Goal: Information Seeking & Learning: Learn about a topic

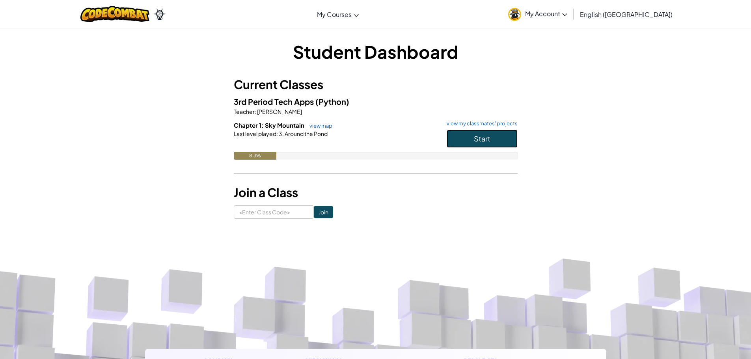
click at [463, 140] on button "Start" at bounding box center [482, 139] width 71 height 18
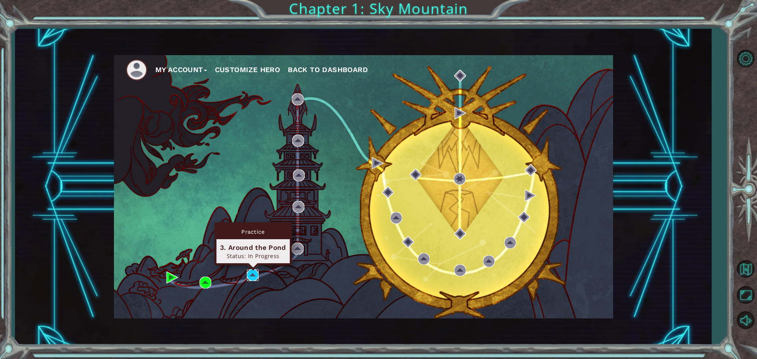
click at [254, 276] on img at bounding box center [253, 275] width 12 height 12
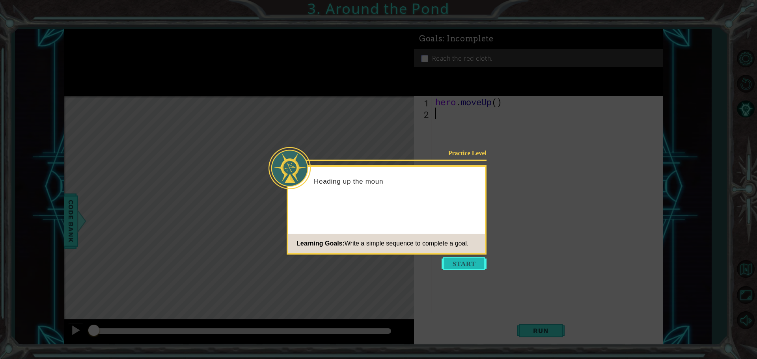
click at [455, 259] on button "Start" at bounding box center [464, 263] width 45 height 13
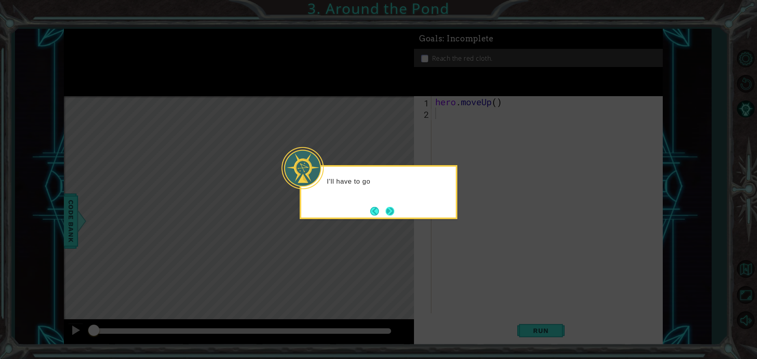
click at [386, 207] on button "Next" at bounding box center [390, 211] width 9 height 9
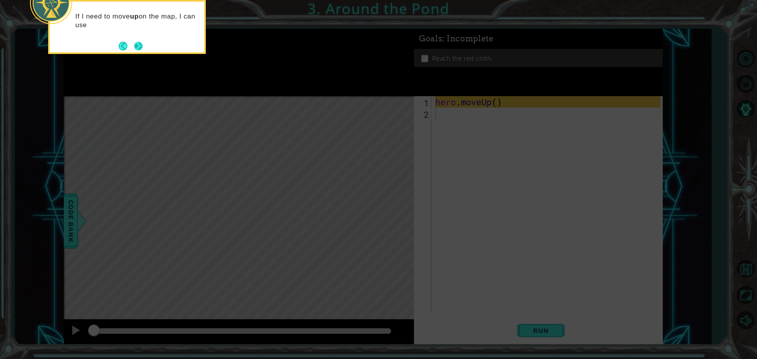
click at [140, 41] on button "Next" at bounding box center [138, 46] width 11 height 11
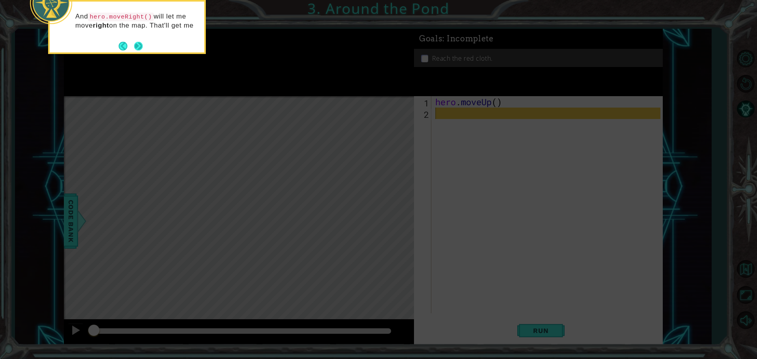
click at [137, 49] on button "Next" at bounding box center [138, 46] width 9 height 9
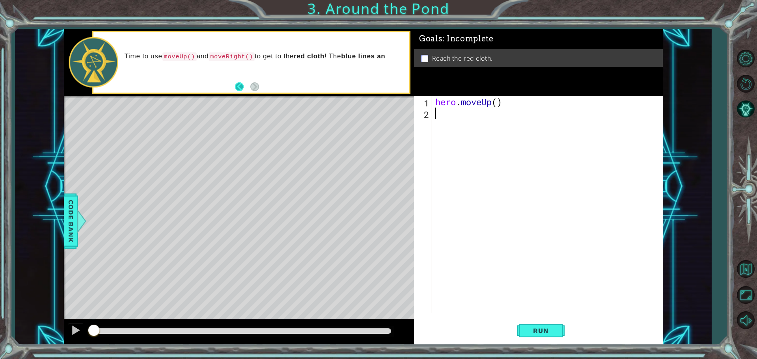
click at [240, 86] on button "Back" at bounding box center [242, 86] width 15 height 9
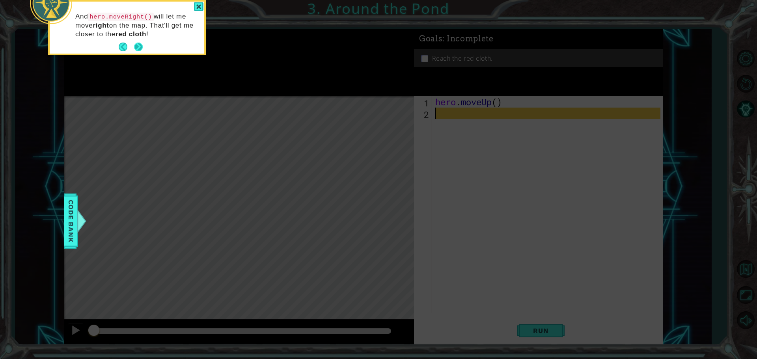
click at [137, 45] on button "Next" at bounding box center [138, 47] width 9 height 9
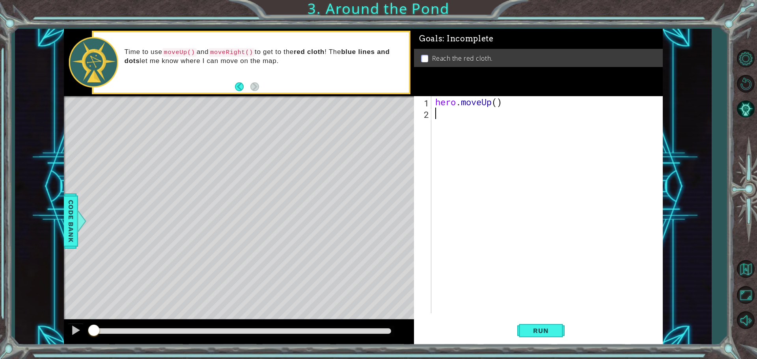
click at [291, 160] on div "Level Map" at bounding box center [246, 212] width 364 height 232
click at [441, 119] on div "hero . moveUp ( )" at bounding box center [549, 216] width 231 height 240
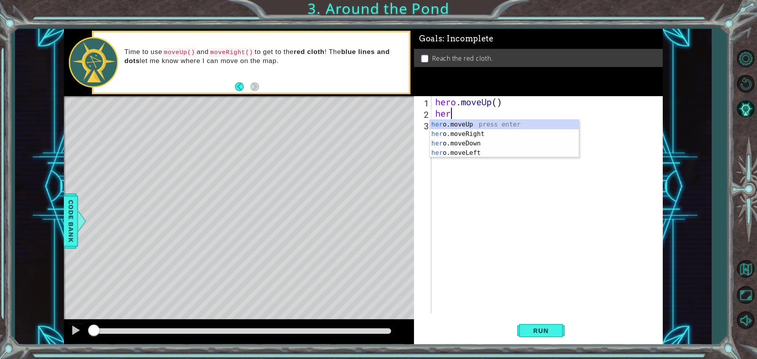
type textarea "hero"
click at [472, 123] on div "hero .moveUp press enter hero .moveRight press enter hero .moveDown press enter…" at bounding box center [504, 148] width 149 height 57
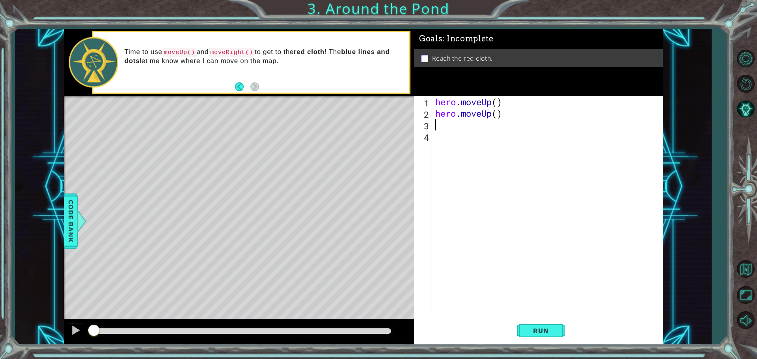
scroll to position [0, 0]
type textarea "h"
click at [552, 335] on button "Run" at bounding box center [540, 330] width 47 height 25
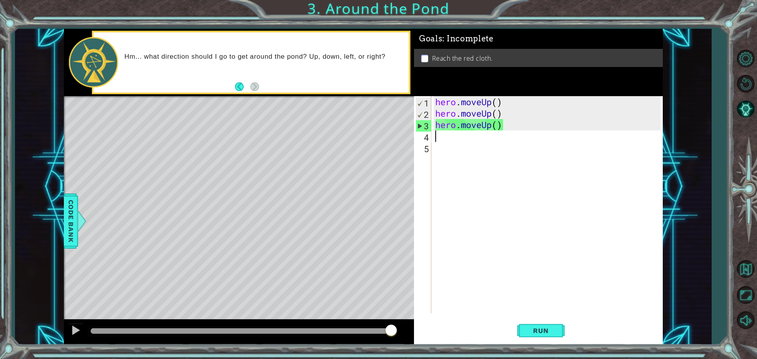
click at [481, 125] on div "hero . moveUp ( ) hero . moveUp ( ) hero . moveUp ( )" at bounding box center [549, 216] width 231 height 240
click at [492, 124] on div "hero . moveUp ( ) hero . moveUp ( ) hero . moveUp ( )" at bounding box center [549, 216] width 231 height 240
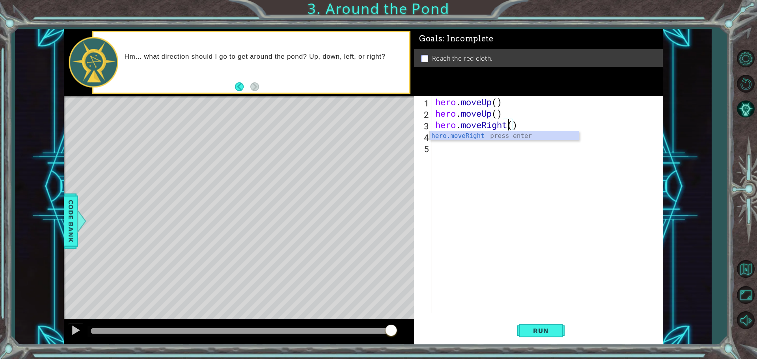
scroll to position [0, 3]
click at [521, 136] on div "hero.moveRight press enter" at bounding box center [504, 145] width 149 height 28
type textarea "hero.moveRight"
click at [499, 125] on div "hero . moveUp ( ) hero . moveUp ( ) hero . moveRight" at bounding box center [549, 216] width 231 height 240
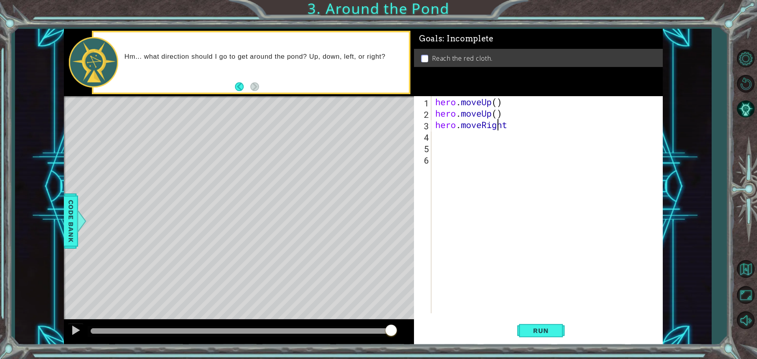
click at [455, 129] on div "hero . moveUp ( ) hero . moveUp ( ) hero . moveRight" at bounding box center [549, 216] width 231 height 240
drag, startPoint x: 525, startPoint y: 130, endPoint x: 461, endPoint y: 130, distance: 63.5
click at [461, 130] on div "hero . moveUp ( ) hero . moveUp ( ) hero . moveRight" at bounding box center [549, 216] width 231 height 240
type textarea "hero."
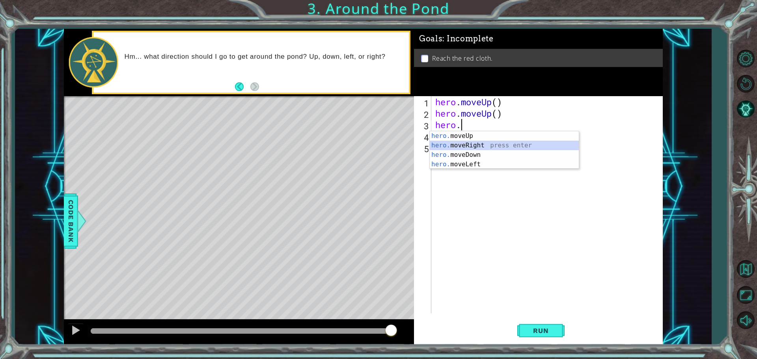
click at [481, 146] on div "hero. moveUp press enter hero. moveRight press enter hero. moveDown press enter…" at bounding box center [504, 159] width 149 height 57
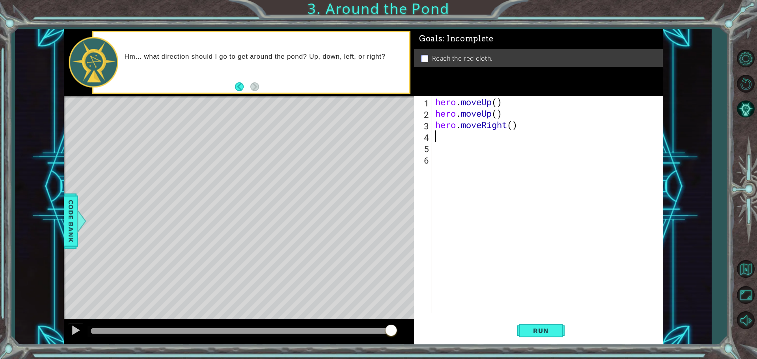
type textarea "h"
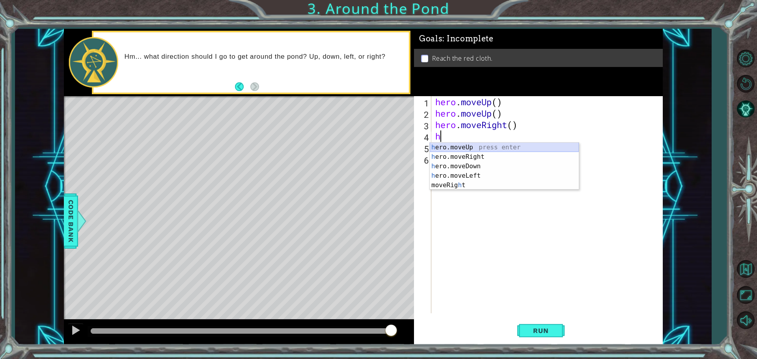
click at [446, 145] on div "h ero.moveUp press enter h ero.moveRight press enter h ero.moveDown press enter…" at bounding box center [504, 176] width 149 height 66
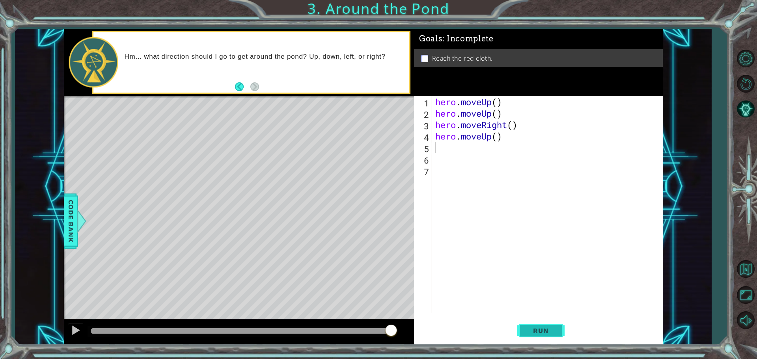
click at [535, 330] on span "Run" at bounding box center [540, 331] width 31 height 8
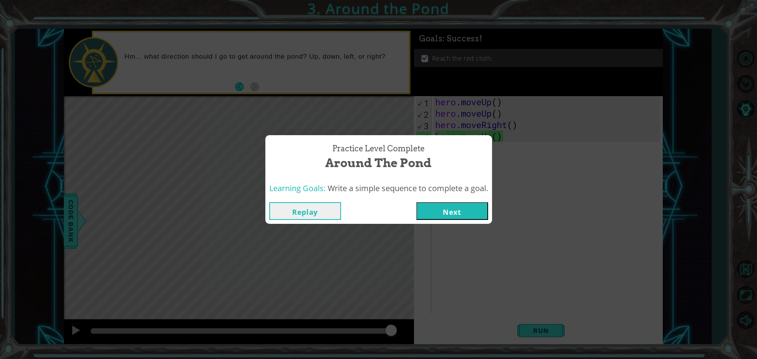
click at [455, 210] on button "Next" at bounding box center [452, 211] width 72 height 18
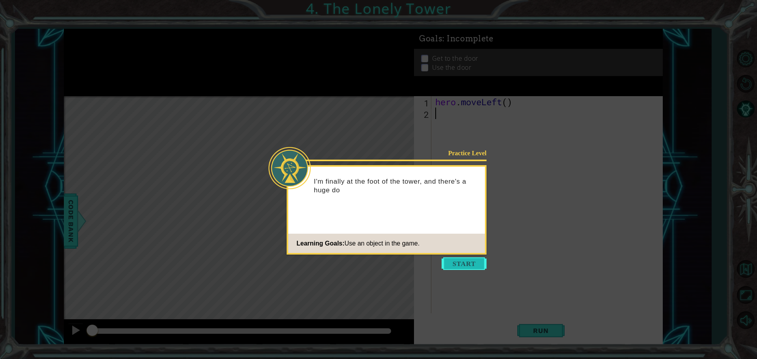
click at [469, 267] on button "Start" at bounding box center [464, 263] width 45 height 13
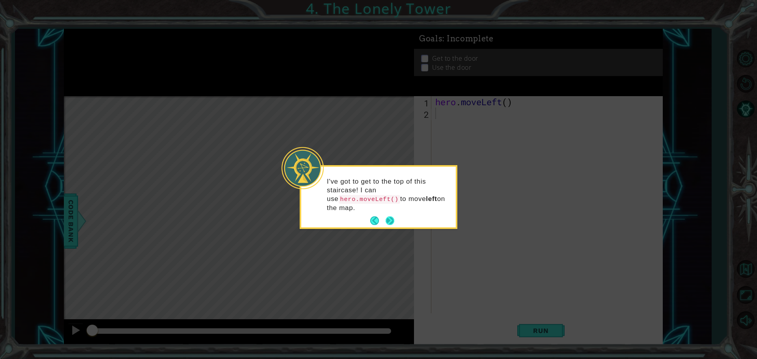
click at [388, 215] on button "Next" at bounding box center [389, 220] width 11 height 11
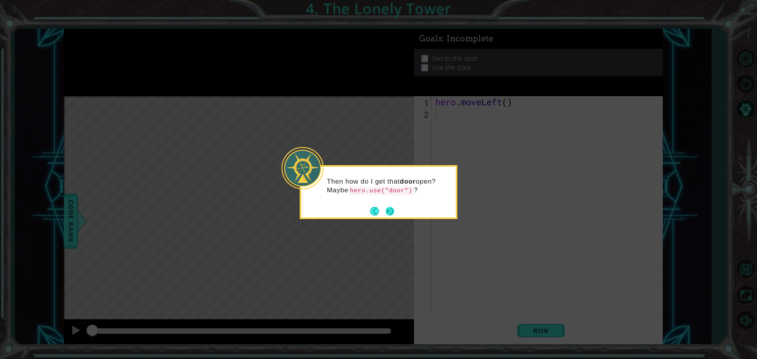
click at [389, 208] on button "Next" at bounding box center [390, 211] width 9 height 9
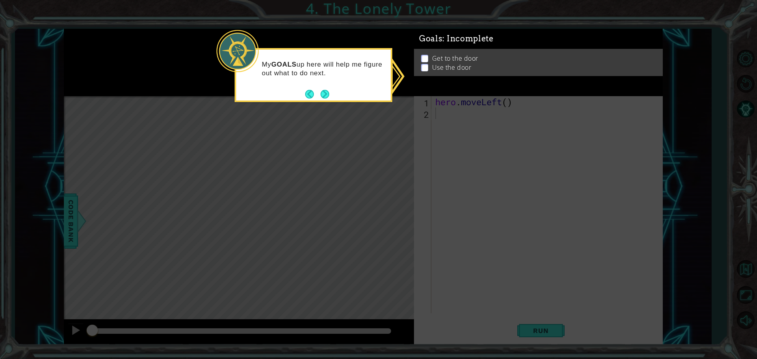
click at [428, 58] on li "Get to the door" at bounding box center [539, 58] width 237 height 9
click at [425, 69] on div "Get to the door Use the door" at bounding box center [538, 64] width 249 height 27
click at [329, 92] on div "My GOALS up here will help me figure out what to do next." at bounding box center [313, 71] width 155 height 43
click at [324, 93] on button "Next" at bounding box center [324, 94] width 13 height 13
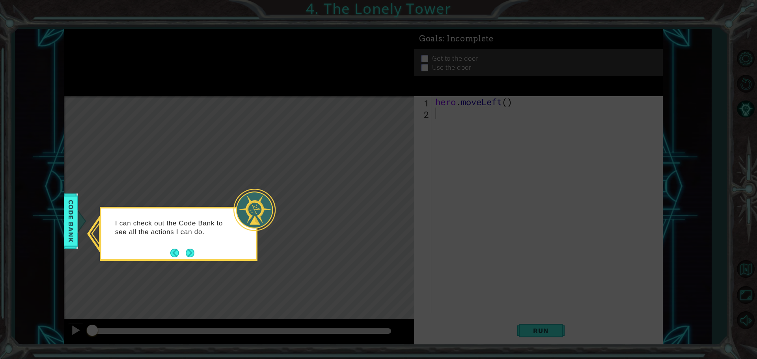
click at [186, 252] on button "Next" at bounding box center [190, 253] width 9 height 9
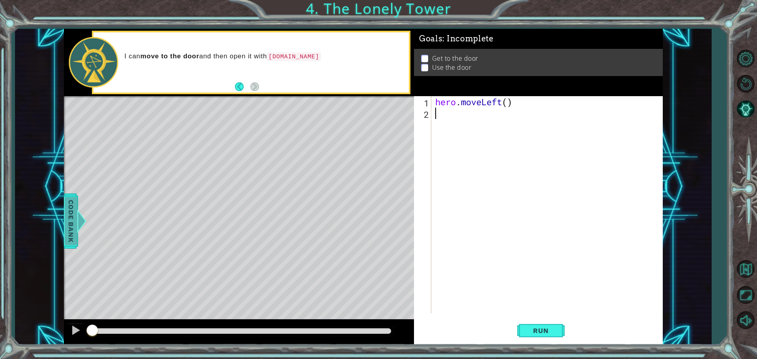
click at [68, 212] on div "methods hero moveDown(steps) moveUp(steps) moveLeft(steps) moveRight(steps) use…" at bounding box center [363, 187] width 599 height 316
click at [68, 212] on span "Code Bank" at bounding box center [68, 221] width 13 height 48
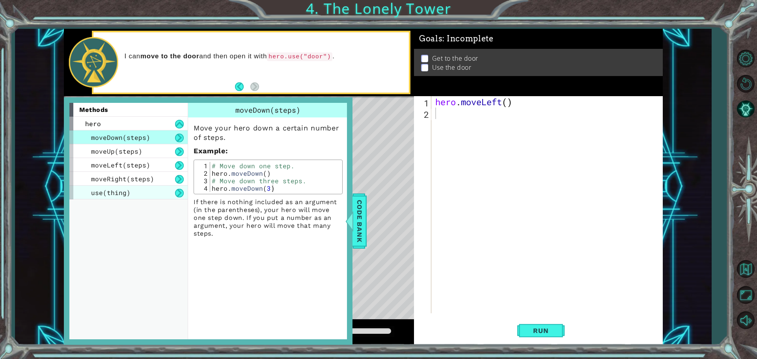
click at [126, 192] on span "use(thing)" at bounding box center [110, 192] width 39 height 8
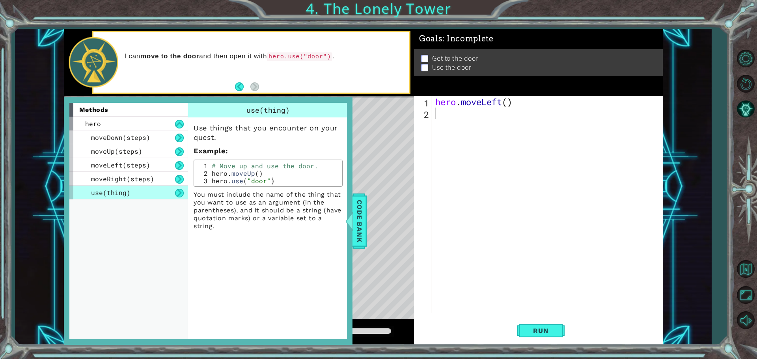
click at [126, 192] on span "use(thing)" at bounding box center [110, 192] width 39 height 8
click at [360, 233] on span "Code Bank" at bounding box center [356, 221] width 13 height 48
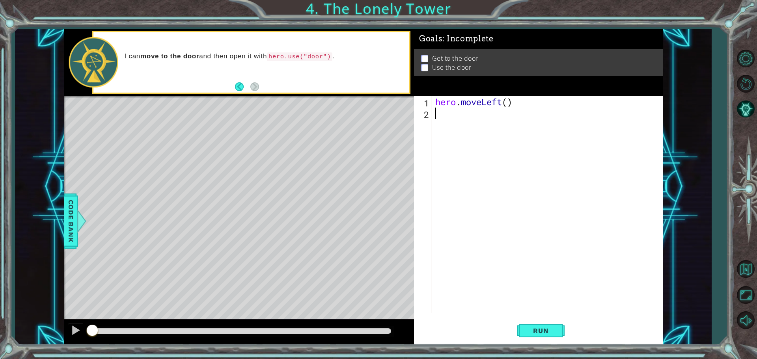
click at [473, 110] on div "hero . moveLeft ( )" at bounding box center [549, 216] width 231 height 240
click at [503, 97] on div "hero . moveLeft ( )" at bounding box center [549, 216] width 231 height 240
type textarea "hero.moveLeft()"
click at [488, 124] on div "hero . moveLeft ( )" at bounding box center [549, 216] width 231 height 240
type textarea "h"
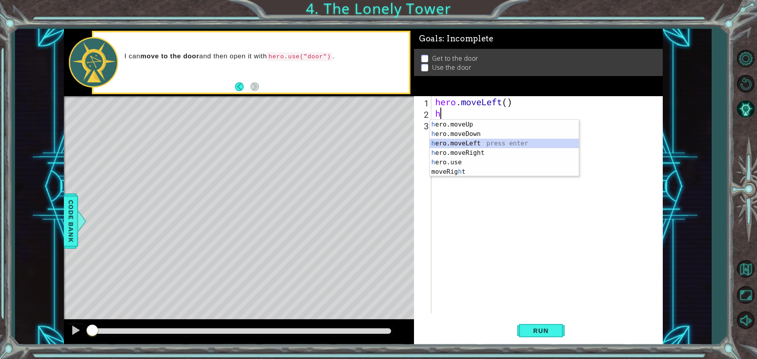
click at [473, 144] on div "h ero.moveUp press enter h ero.moveDown press enter h ero.moveLeft press enter …" at bounding box center [504, 158] width 149 height 76
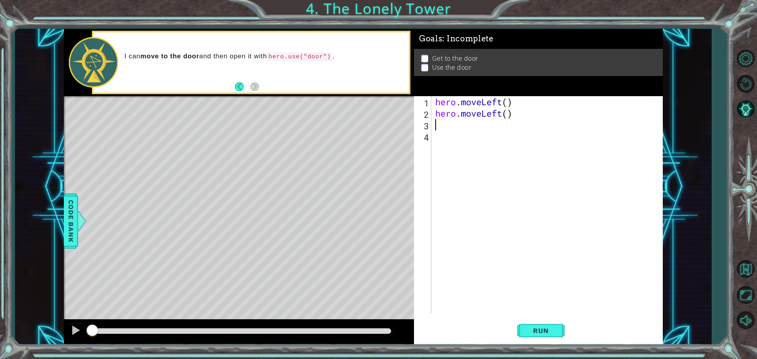
type textarea "h"
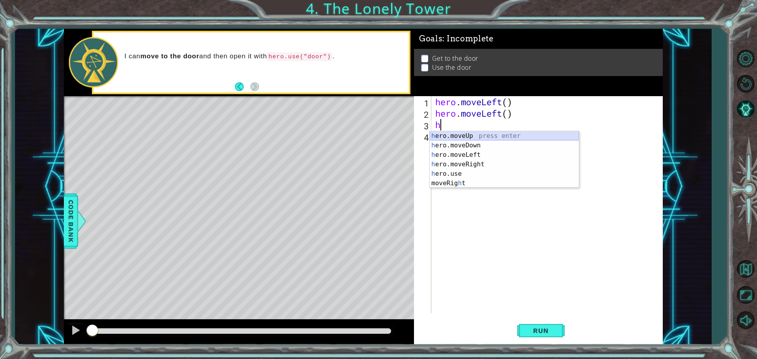
click at [470, 136] on div "h ero.moveUp press enter h ero.moveDown press enter h ero.moveLeft press enter …" at bounding box center [504, 169] width 149 height 76
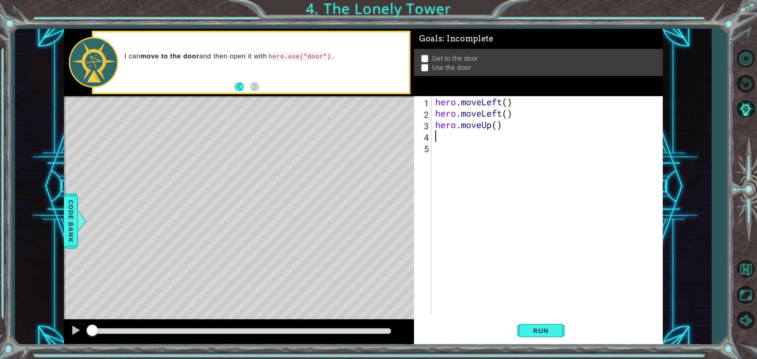
type textarea "h"
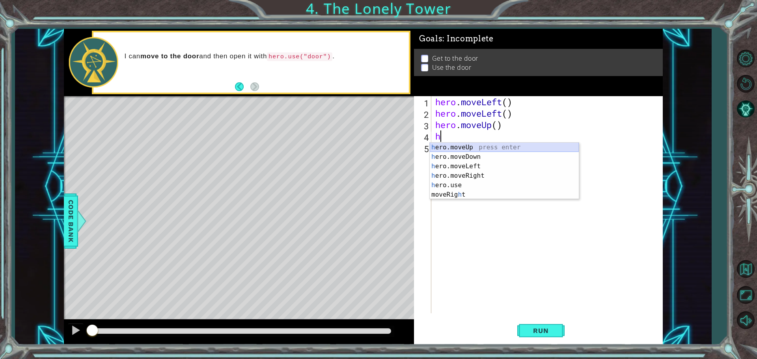
click at [471, 148] on div "h ero.moveUp press enter h ero.moveDown press enter h ero.moveLeft press enter …" at bounding box center [504, 181] width 149 height 76
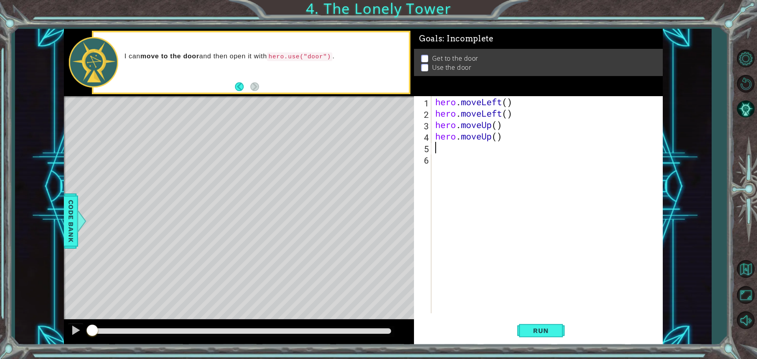
type textarea "h"
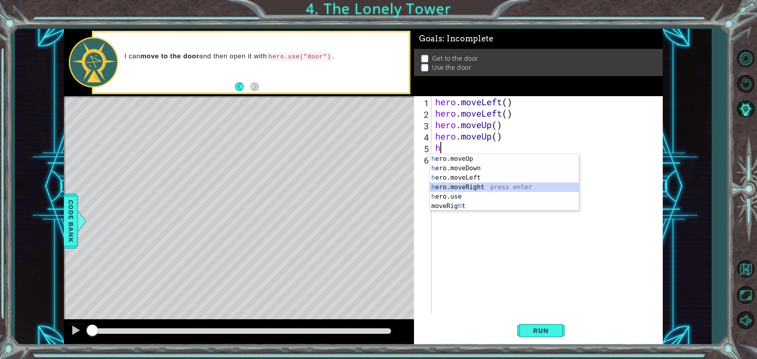
click at [470, 183] on div "h ero.moveUp press enter h ero.moveDown press enter h ero.moveLeft press enter …" at bounding box center [504, 192] width 149 height 76
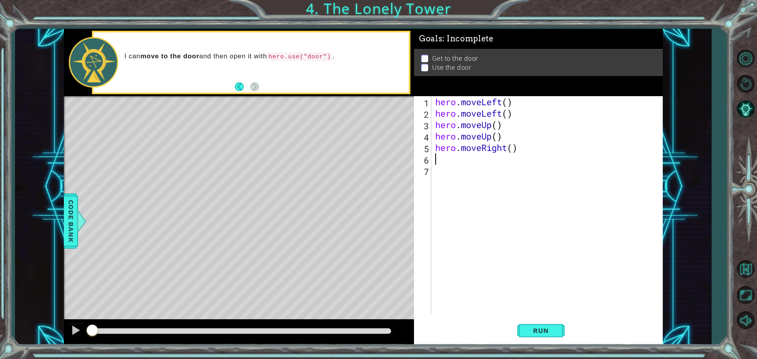
type textarea "h"
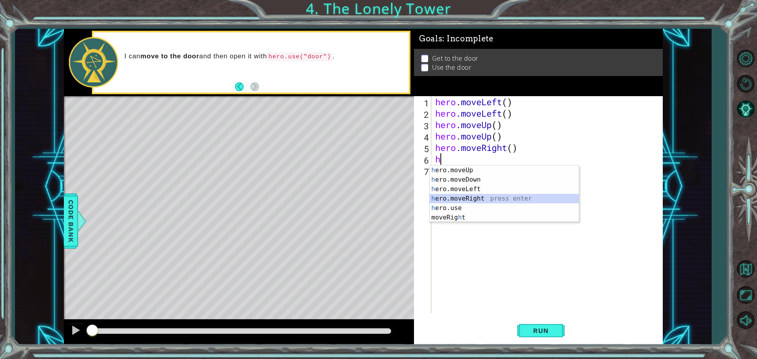
click at [484, 197] on div "h ero.moveUp press enter h ero.moveDown press enter h ero.moveLeft press enter …" at bounding box center [504, 204] width 149 height 76
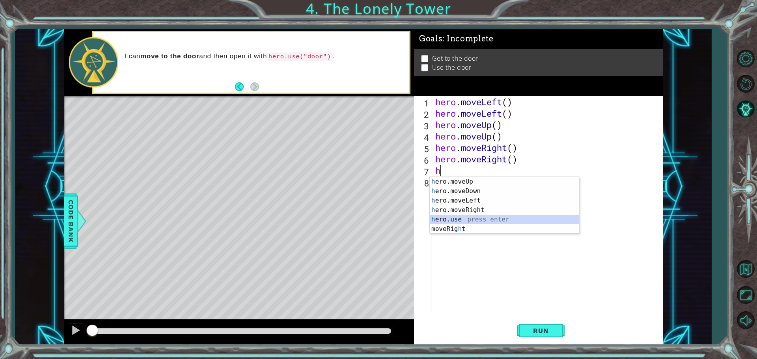
click at [450, 216] on div "h ero.moveUp press enter h ero.moveDown press enter h ero.moveLeft press enter …" at bounding box center [504, 215] width 149 height 76
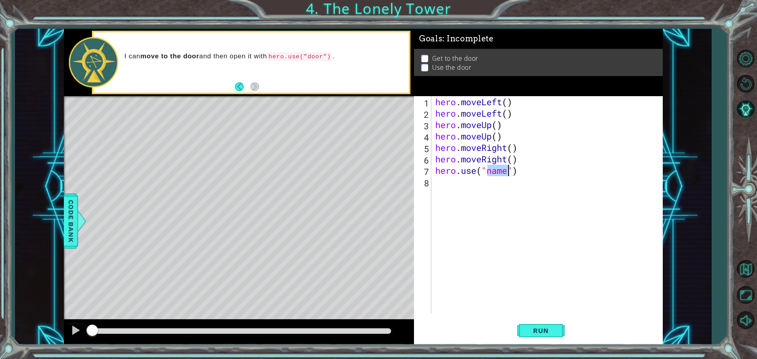
click at [503, 174] on div "hero . moveLeft ( ) hero . moveLeft ( ) hero . moveUp ( ) hero . moveUp ( ) her…" at bounding box center [547, 204] width 227 height 217
click at [503, 174] on div "hero . moveLeft ( ) hero . moveLeft ( ) hero . moveUp ( ) hero . moveUp ( ) her…" at bounding box center [549, 216] width 231 height 240
type textarea "hero.use("door")"
click at [535, 317] on div "hero.use("door") 1 2 3 4 5 6 7 8 hero . moveLeft ( ) hero . moveLeft ( ) hero .…" at bounding box center [538, 220] width 249 height 249
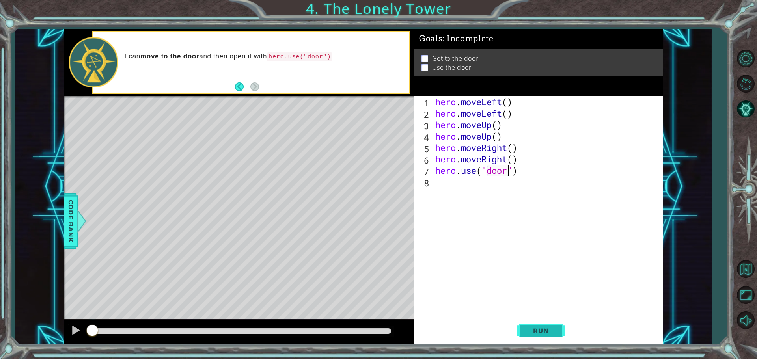
click at [539, 325] on button "Run" at bounding box center [540, 330] width 47 height 25
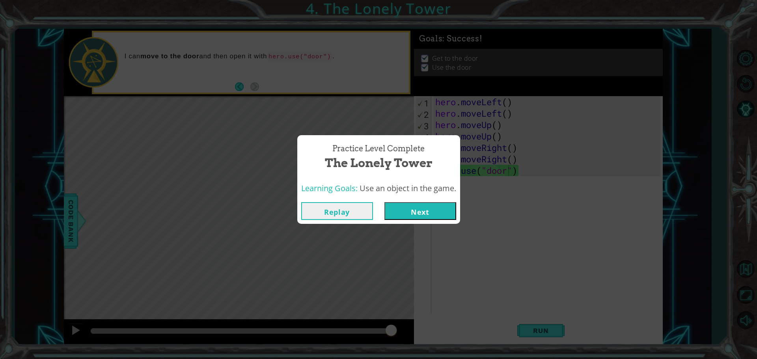
click at [419, 207] on button "Next" at bounding box center [420, 211] width 72 height 18
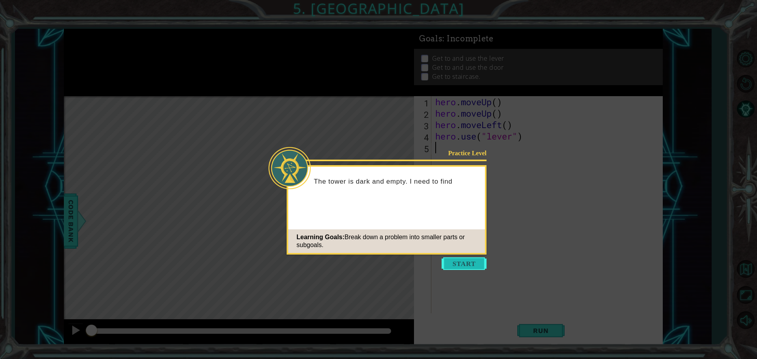
click at [463, 268] on button "Start" at bounding box center [464, 263] width 45 height 13
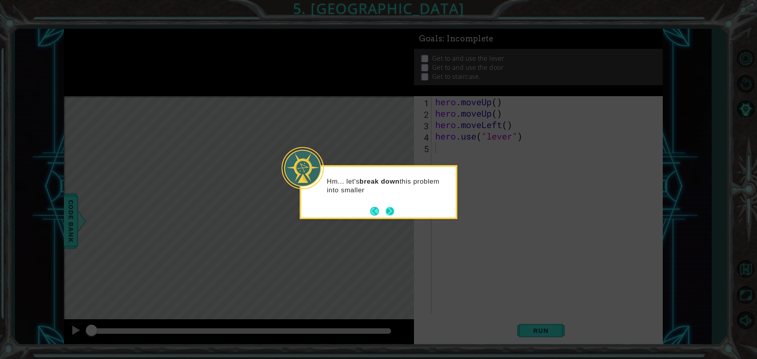
click at [394, 214] on button "Next" at bounding box center [390, 211] width 9 height 9
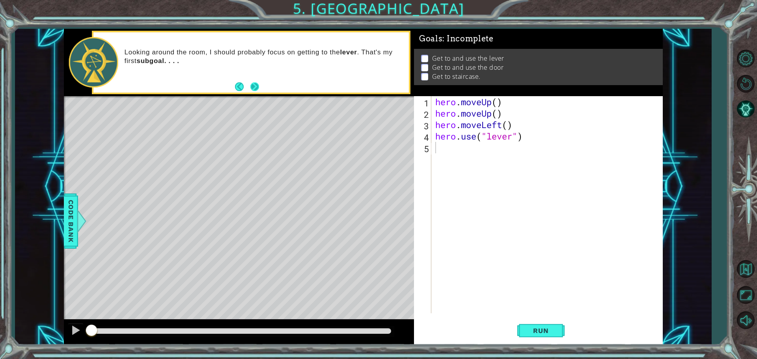
click at [254, 88] on button "Next" at bounding box center [254, 86] width 9 height 9
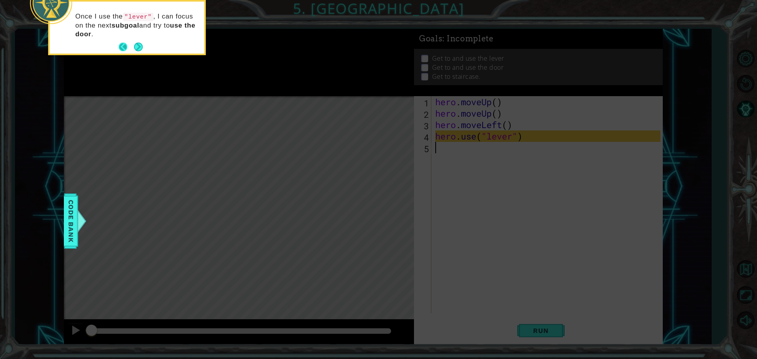
click at [133, 43] on button "Back" at bounding box center [126, 47] width 15 height 9
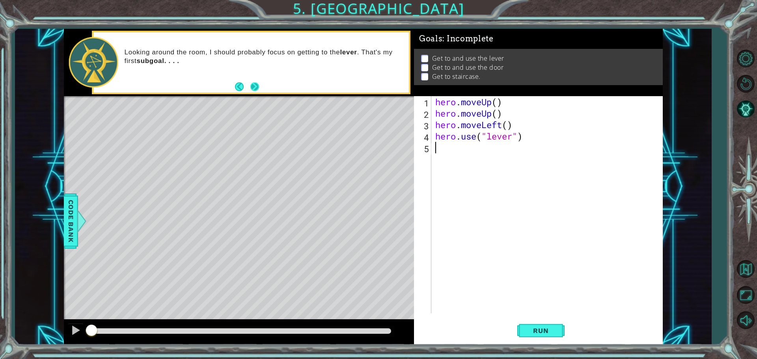
click at [252, 90] on button "Next" at bounding box center [254, 86] width 9 height 9
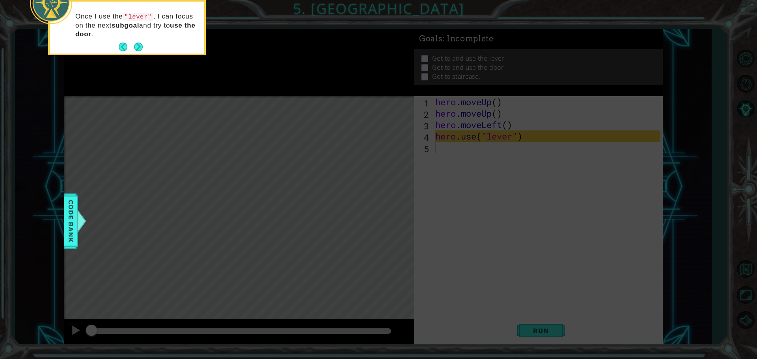
click at [209, 98] on icon at bounding box center [378, 53] width 757 height 611
click at [410, 147] on icon at bounding box center [378, 53] width 757 height 611
click at [412, 146] on icon at bounding box center [378, 53] width 757 height 611
click at [436, 148] on icon at bounding box center [378, 53] width 757 height 611
drag, startPoint x: 283, startPoint y: 117, endPoint x: 194, endPoint y: 128, distance: 89.4
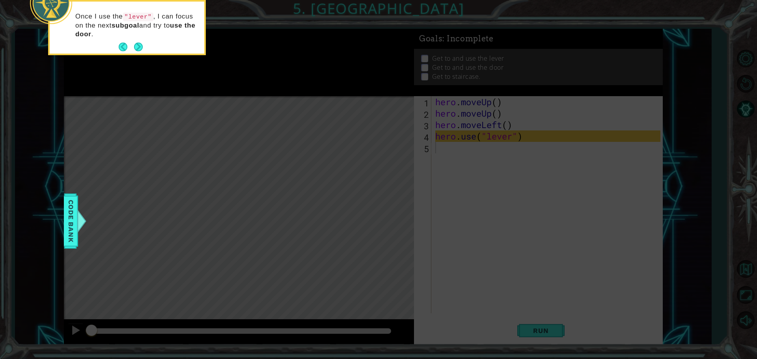
click at [234, 111] on icon at bounding box center [378, 53] width 757 height 611
click at [63, 237] on icon at bounding box center [378, 53] width 757 height 611
click at [69, 229] on span "Code Bank" at bounding box center [71, 221] width 13 height 48
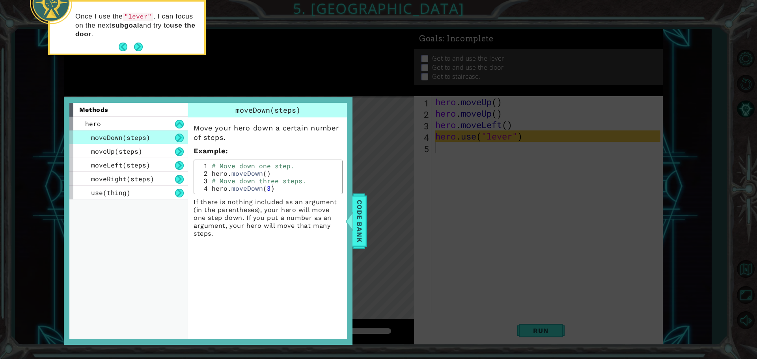
click at [71, 224] on div "methods hero moveDown(steps) moveUp(steps) moveLeft(steps) moveRight(steps) use…" at bounding box center [131, 221] width 124 height 236
click at [353, 223] on div at bounding box center [349, 221] width 10 height 24
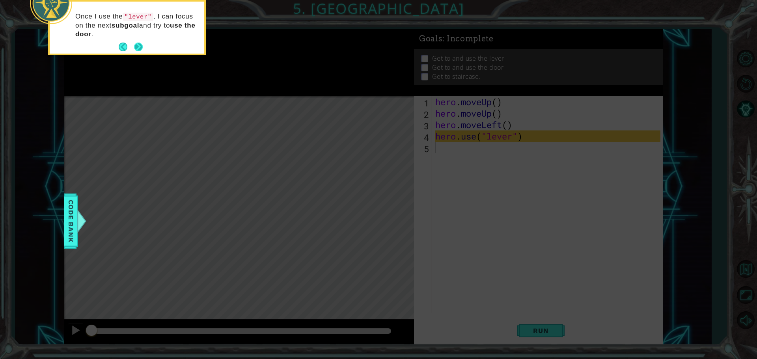
click at [138, 47] on button "Next" at bounding box center [138, 47] width 9 height 9
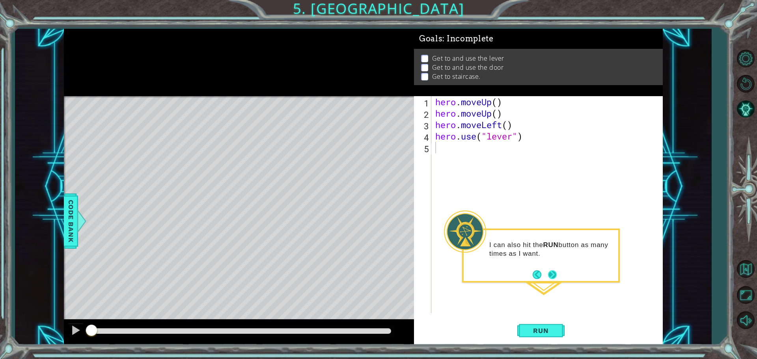
click at [551, 274] on button "Next" at bounding box center [552, 274] width 9 height 9
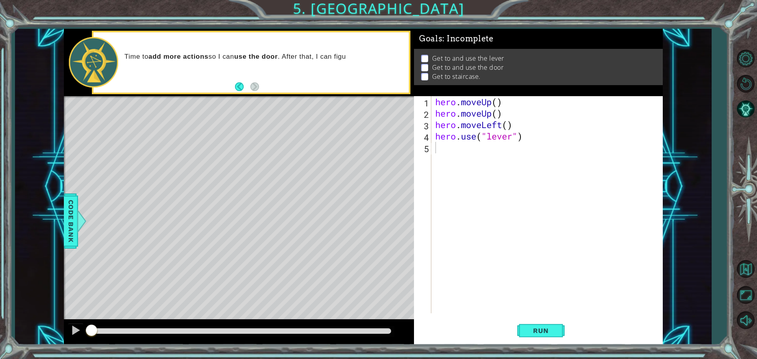
drag, startPoint x: 319, startPoint y: 110, endPoint x: 390, endPoint y: 132, distance: 74.3
click at [319, 110] on div "Level Map" at bounding box center [246, 212] width 364 height 232
click at [489, 150] on div "hero . moveUp ( ) hero . moveUp ( ) hero . moveLeft ( ) hero . use ( "lever" )" at bounding box center [549, 216] width 231 height 240
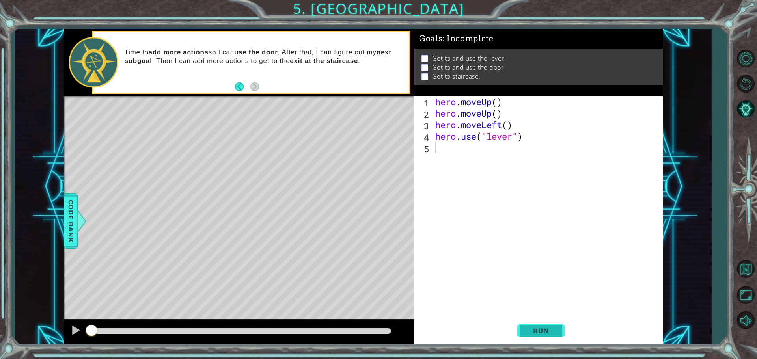
click at [557, 334] on button "Run" at bounding box center [540, 330] width 47 height 25
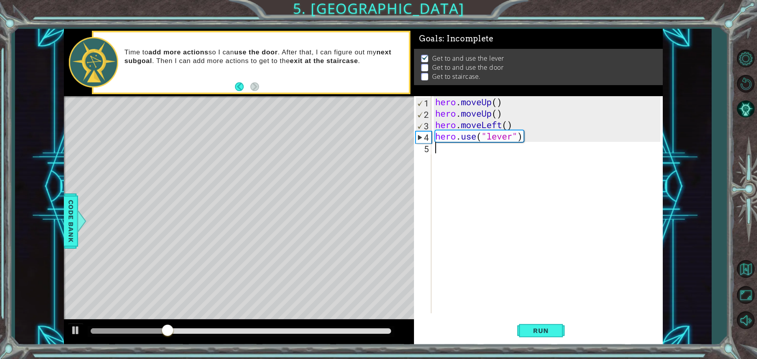
type textarea "h"
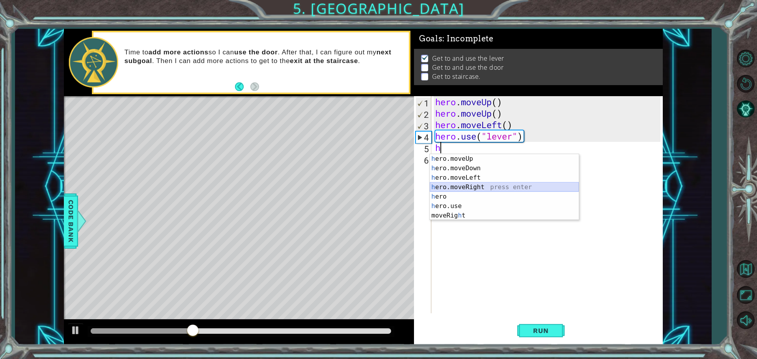
click at [483, 185] on div "h ero.moveUp press enter h ero.moveDown press enter h ero.moveLeft press enter …" at bounding box center [504, 196] width 149 height 85
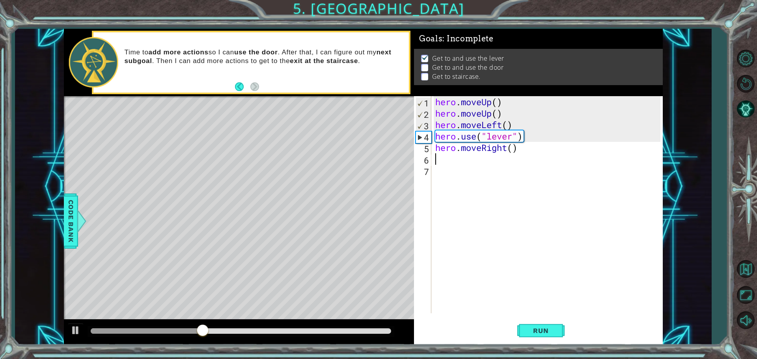
type textarea "h"
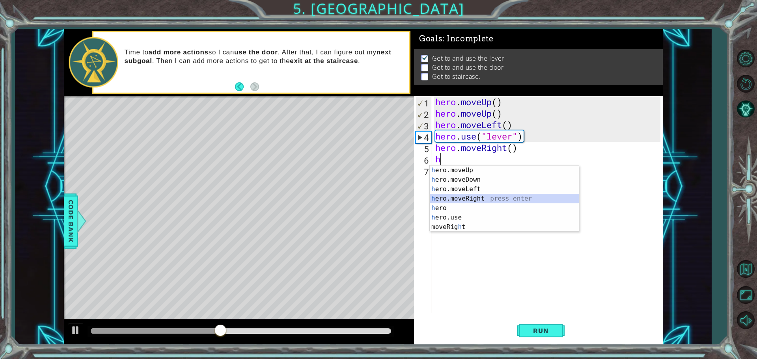
click at [511, 200] on div "h ero.moveUp press enter h ero.moveDown press enter h ero.moveLeft press enter …" at bounding box center [504, 208] width 149 height 85
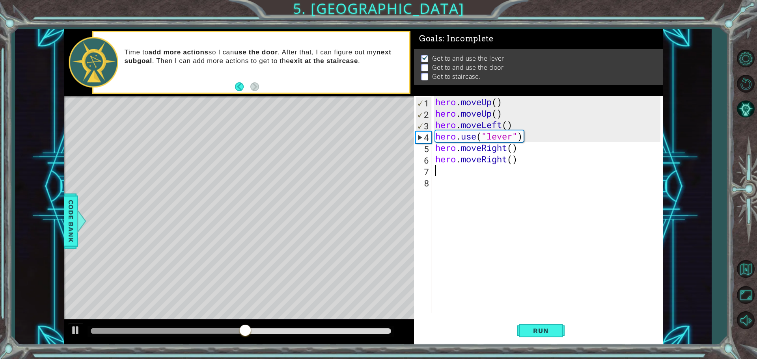
type textarea "h"
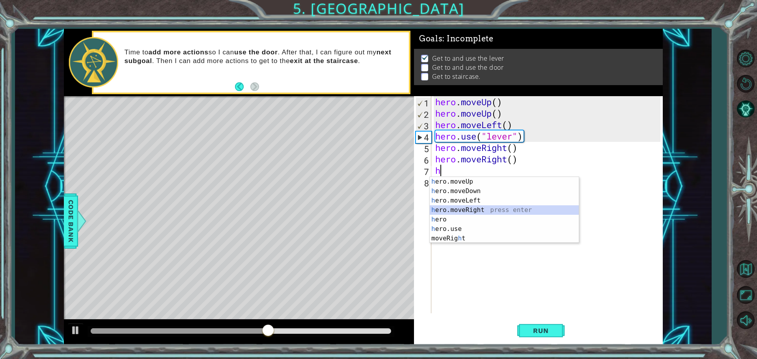
click at [488, 209] on div "h ero.moveUp press enter h ero.moveDown press enter h ero.moveLeft press enter …" at bounding box center [504, 219] width 149 height 85
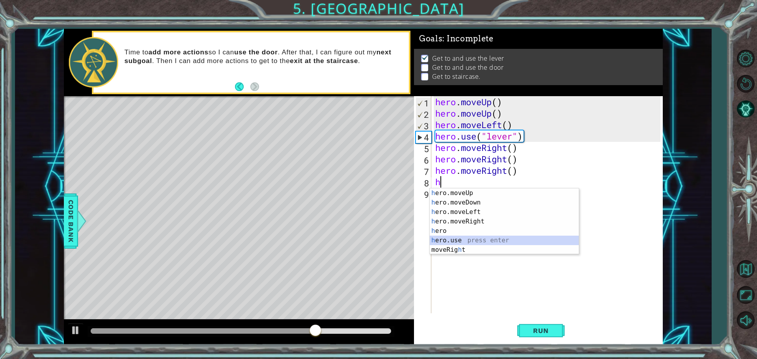
click at [450, 239] on div "h ero.moveUp press enter h ero.moveDown press enter h ero.moveLeft press enter …" at bounding box center [504, 230] width 149 height 85
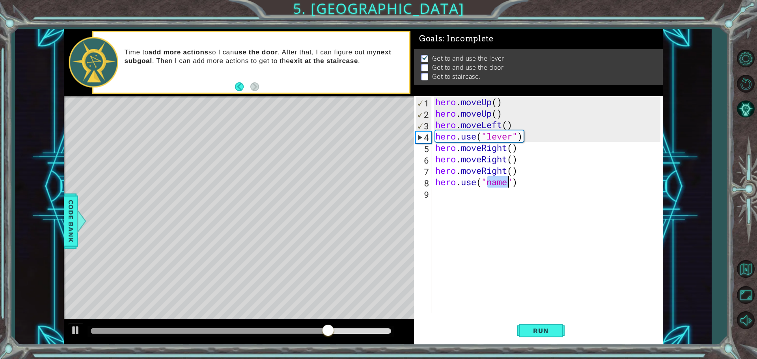
click at [497, 182] on div "hero . moveUp ( ) hero . moveUp ( ) hero . moveLeft ( ) hero . use ( "lever" ) …" at bounding box center [547, 204] width 227 height 217
click at [497, 182] on div "hero . moveUp ( ) hero . moveUp ( ) hero . moveLeft ( ) hero . use ( "lever" ) …" at bounding box center [549, 216] width 231 height 240
type textarea "hero.use("door")"
click at [482, 193] on div "hero . moveUp ( ) hero . moveUp ( ) hero . moveLeft ( ) hero . use ( "lever" ) …" at bounding box center [549, 216] width 231 height 240
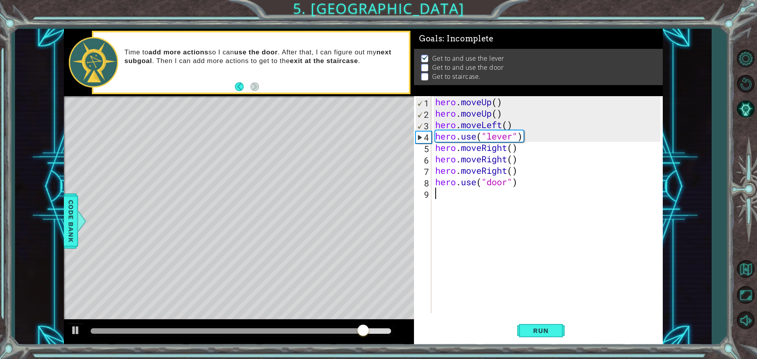
scroll to position [0, 0]
type textarea "h"
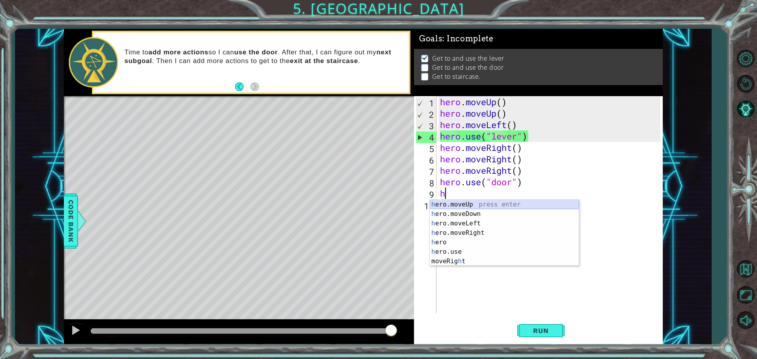
click at [460, 200] on div "h ero.moveUp press enter h ero.moveDown press enter h ero.moveLeft press enter …" at bounding box center [504, 232] width 149 height 65
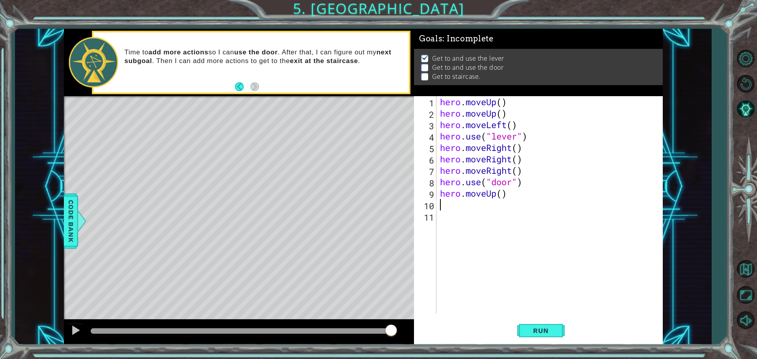
type textarea "j"
type textarea "h"
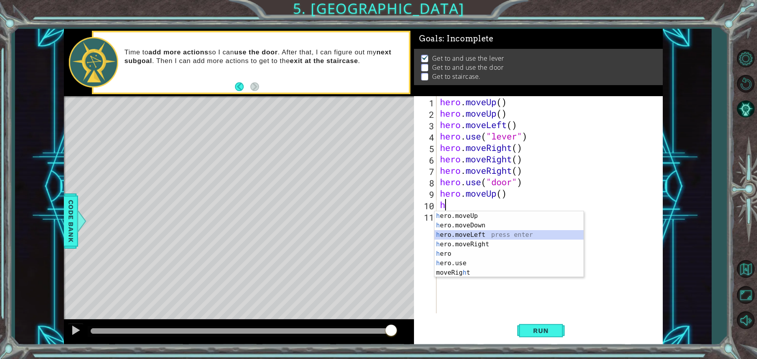
click at [449, 232] on div "h ero.moveUp press enter h ero.moveDown press enter h ero.moveLeft press enter …" at bounding box center [508, 253] width 149 height 85
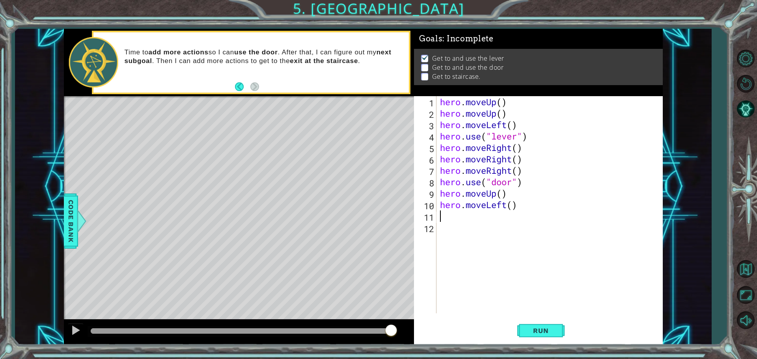
type textarea "h"
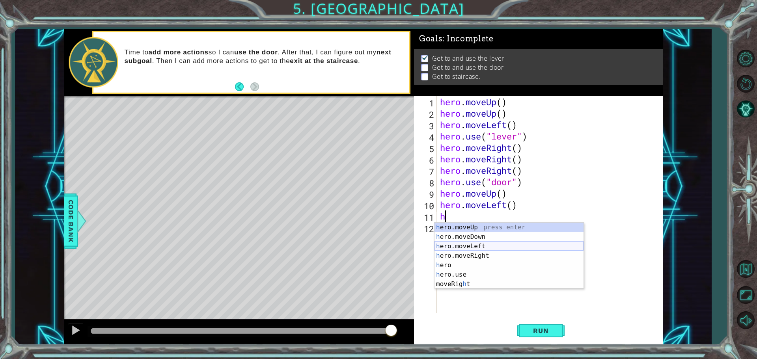
click at [453, 250] on div "h ero.moveUp press enter h ero.moveDown press enter h ero.moveLeft press enter …" at bounding box center [508, 265] width 149 height 85
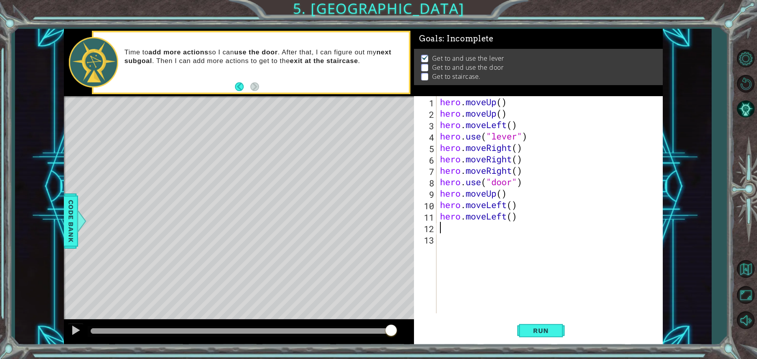
type textarea "h"
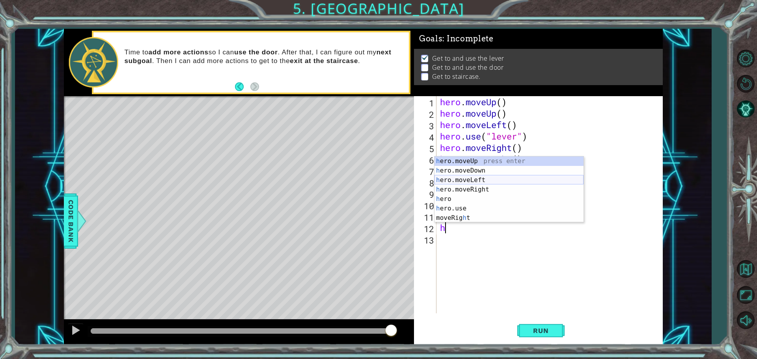
click at [478, 182] on div "h ero.moveUp press enter h ero.moveDown press enter h ero.moveLeft press enter …" at bounding box center [508, 199] width 149 height 85
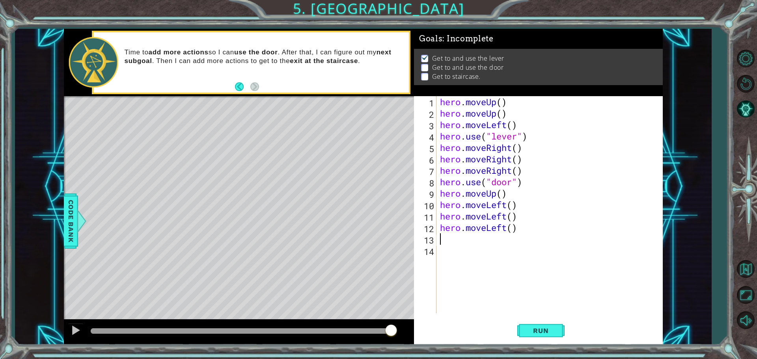
type textarea "h"
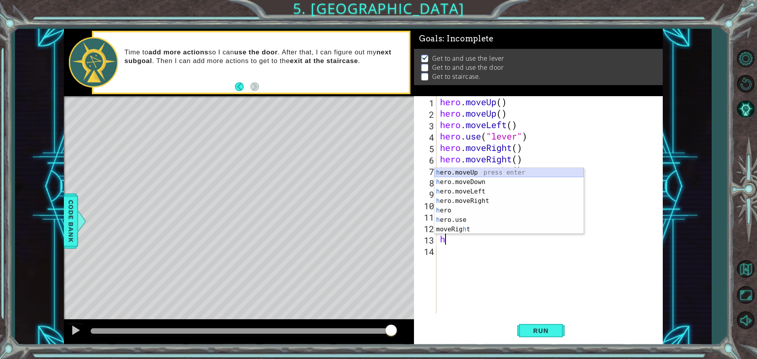
click at [447, 169] on div "h ero.moveUp press enter h ero.moveDown press enter h ero.moveLeft press enter …" at bounding box center [508, 210] width 149 height 85
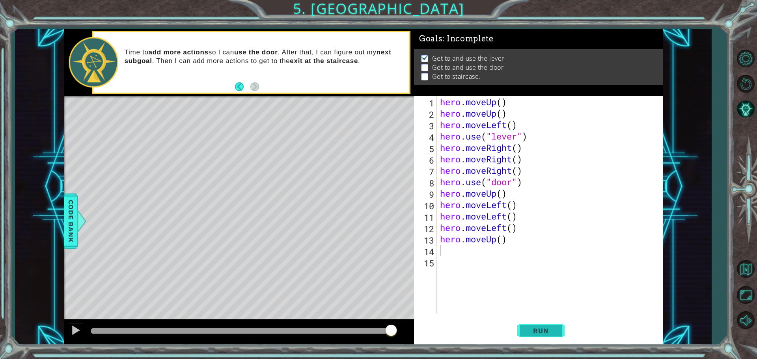
click at [545, 329] on span "Run" at bounding box center [540, 331] width 31 height 8
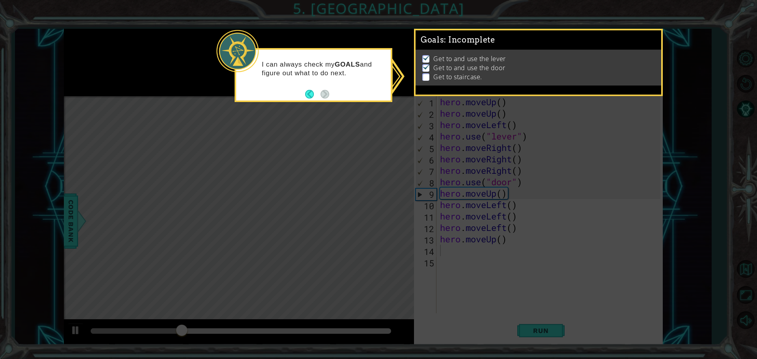
click at [370, 235] on icon at bounding box center [378, 179] width 757 height 359
click at [537, 235] on icon at bounding box center [378, 179] width 757 height 359
click at [511, 251] on icon at bounding box center [378, 179] width 757 height 359
click at [315, 93] on button "Back" at bounding box center [312, 94] width 15 height 9
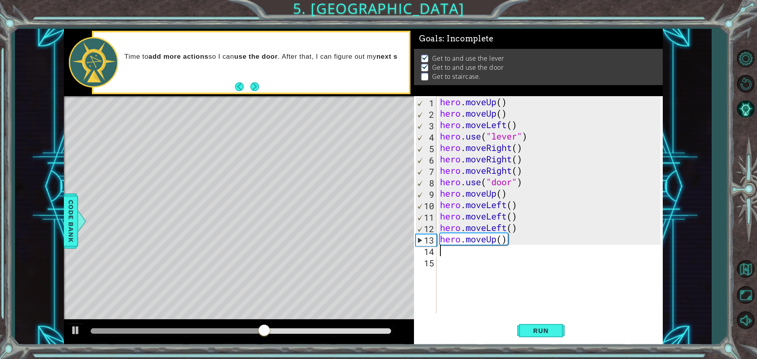
click at [514, 191] on div "hero . moveUp ( ) hero . moveUp ( ) hero . moveLeft ( ) hero . use ( "lever" ) …" at bounding box center [551, 216] width 226 height 240
type textarea "hero.moveUp()"
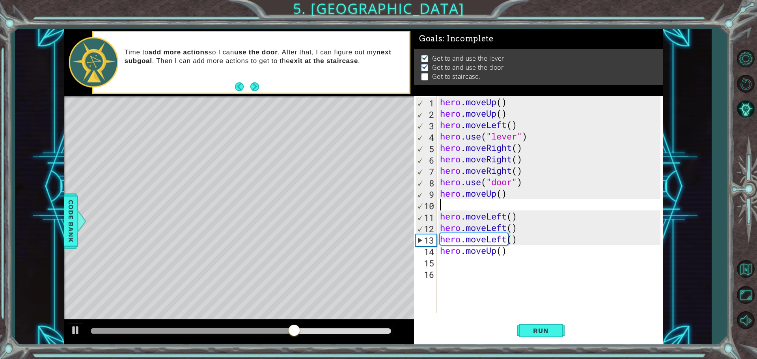
type textarea "h"
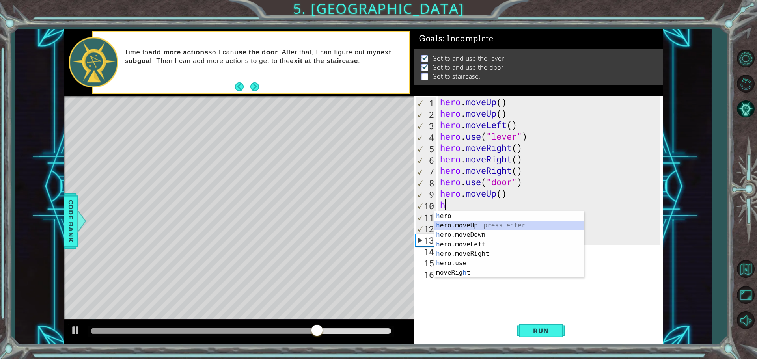
click at [472, 229] on div "h ero press enter h ero.moveUp press enter h ero.moveDown press enter h ero.mov…" at bounding box center [508, 253] width 149 height 85
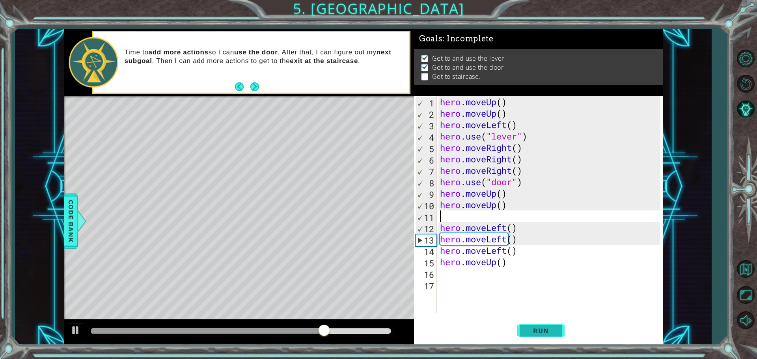
click at [538, 327] on span "Run" at bounding box center [540, 331] width 31 height 8
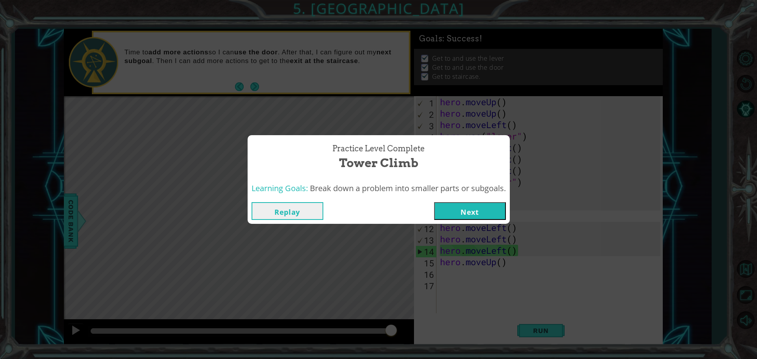
click at [469, 209] on button "Next" at bounding box center [470, 211] width 72 height 18
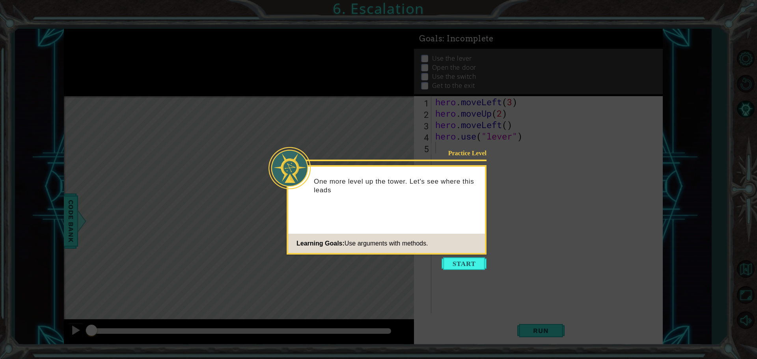
click at [468, 255] on icon at bounding box center [378, 179] width 757 height 359
click at [469, 261] on button "Start" at bounding box center [464, 263] width 45 height 13
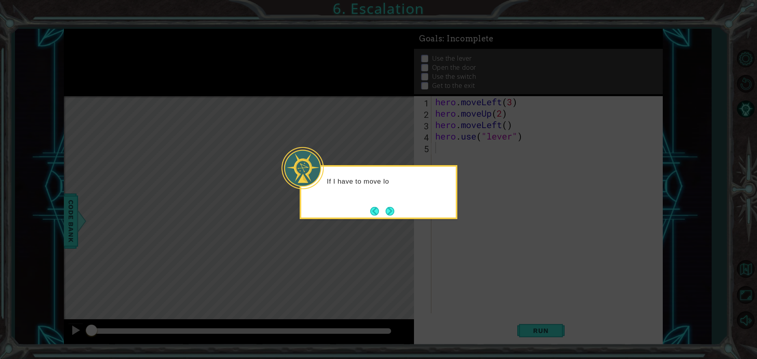
click at [394, 211] on button "Next" at bounding box center [390, 211] width 9 height 9
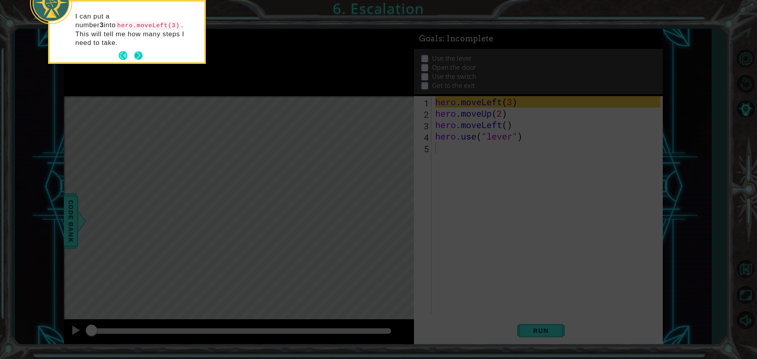
click at [140, 51] on button "Next" at bounding box center [138, 55] width 9 height 9
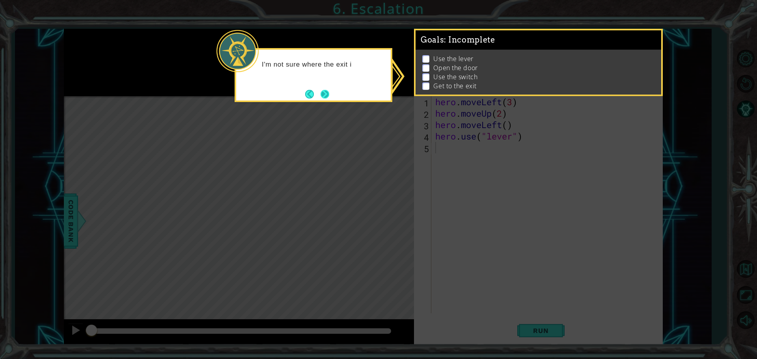
click at [323, 92] on button "Next" at bounding box center [324, 93] width 9 height 9
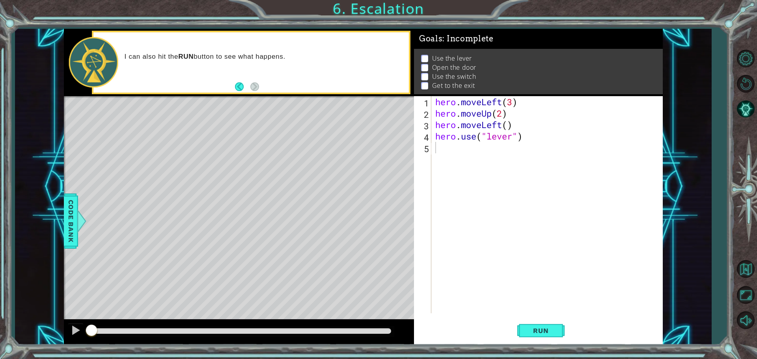
click at [422, 55] on p at bounding box center [424, 58] width 7 height 7
click at [422, 64] on p at bounding box center [424, 67] width 7 height 7
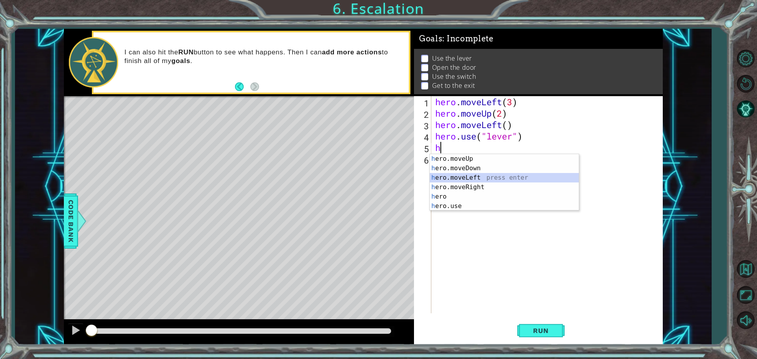
click at [475, 174] on div "h ero.moveUp press enter h ero.moveDown press enter h ero.moveLeft press enter …" at bounding box center [504, 192] width 149 height 76
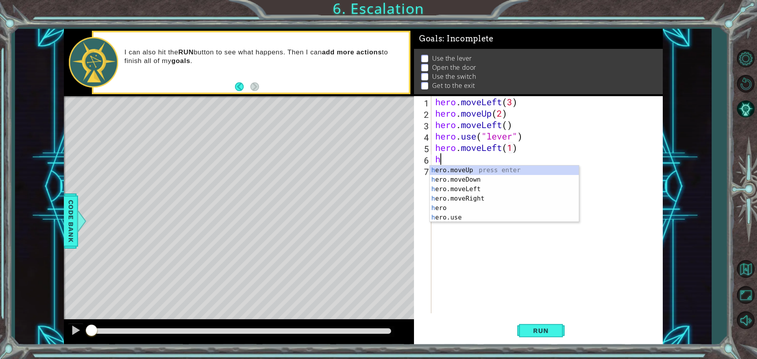
scroll to position [0, 4]
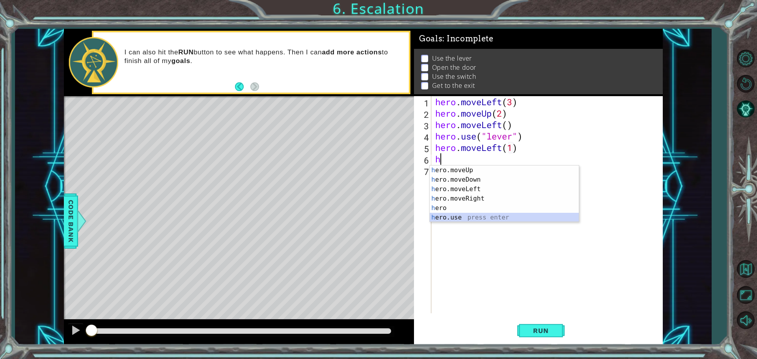
click at [457, 217] on div "h ero.moveUp press enter h ero.moveDown press enter h ero.moveLeft press enter …" at bounding box center [504, 204] width 149 height 76
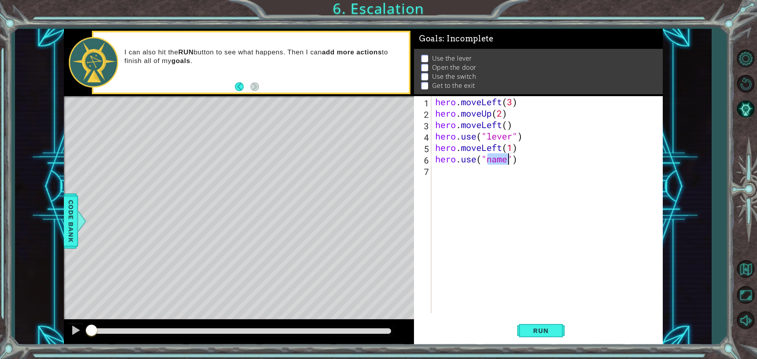
click at [503, 163] on div "hero . moveLeft ( 3 ) hero . moveUp ( 2 ) hero . moveLeft ( ) hero . use ( "lev…" at bounding box center [547, 204] width 227 height 217
click at [503, 163] on div "hero . moveLeft ( 3 ) hero . moveUp ( 2 ) hero . moveLeft ( ) hero . use ( "lev…" at bounding box center [549, 216] width 231 height 240
type textarea "hero.use("soor")"
click at [496, 166] on div "hero . moveLeft ( 3 ) hero . moveUp ( 2 ) hero . moveLeft ( ) hero . use ( "lev…" at bounding box center [549, 216] width 231 height 240
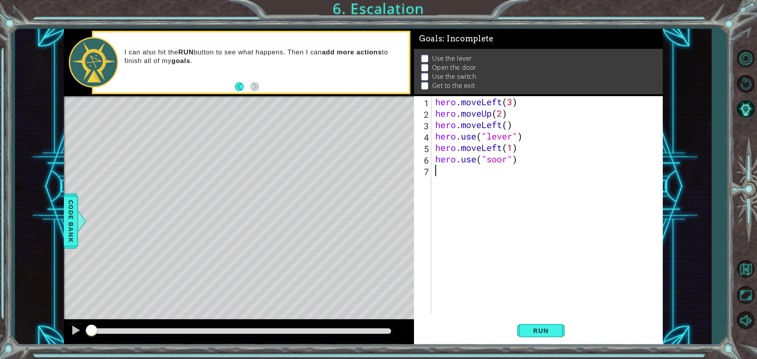
scroll to position [0, 0]
click at [493, 158] on div "hero . moveLeft ( 3 ) hero . moveUp ( 2 ) hero . moveLeft ( ) hero . use ( "lev…" at bounding box center [549, 216] width 231 height 240
type textarea "hero.use("door")"
drag, startPoint x: 548, startPoint y: 176, endPoint x: 538, endPoint y: 168, distance: 12.4
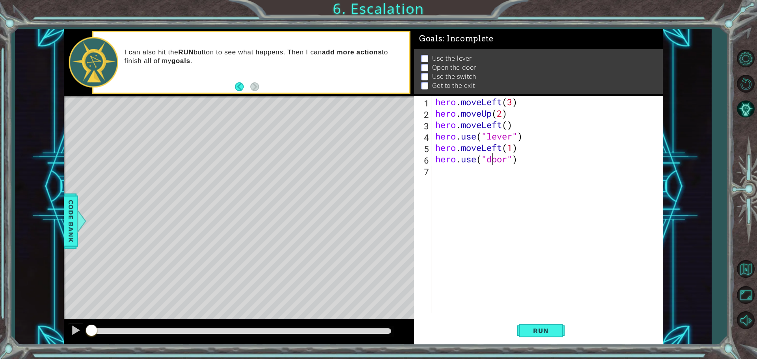
click at [546, 174] on div "hero . moveLeft ( 3 ) hero . moveUp ( 2 ) hero . moveLeft ( ) hero . use ( "lev…" at bounding box center [549, 216] width 231 height 240
click at [530, 159] on div "hero . moveLeft ( 3 ) hero . moveUp ( 2 ) hero . moveLeft ( ) hero . use ( "lev…" at bounding box center [549, 216] width 231 height 240
type textarea "hero.use("door")"
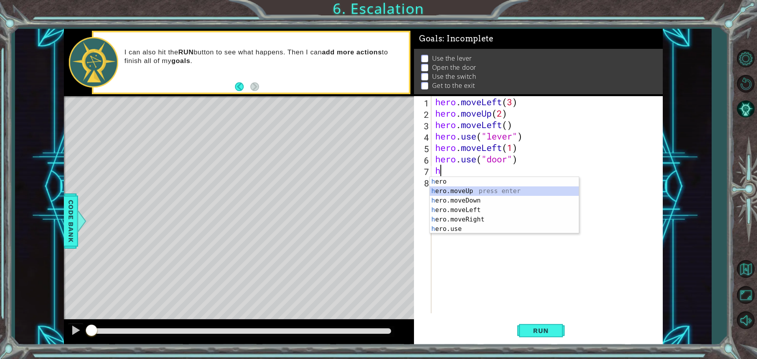
drag, startPoint x: 473, startPoint y: 190, endPoint x: 464, endPoint y: 185, distance: 10.4
click at [473, 190] on div "h ero press enter h ero.moveUp press enter h ero.moveDown press enter h ero.mov…" at bounding box center [504, 215] width 149 height 76
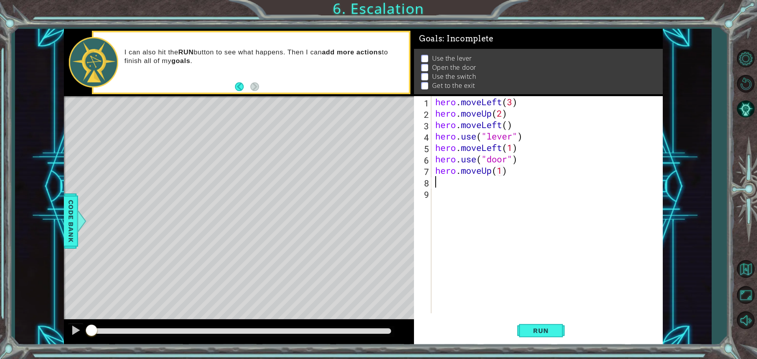
click at [504, 173] on div "hero . moveLeft ( 3 ) hero . moveUp ( 2 ) hero . moveLeft ( ) hero . use ( "lev…" at bounding box center [549, 216] width 231 height 240
type textarea "hero.moveUp(2)"
click at [512, 174] on div "hero . moveLeft ( 3 ) hero . moveUp ( 2 ) hero . moveLeft ( ) hero . use ( "lev…" at bounding box center [549, 216] width 231 height 240
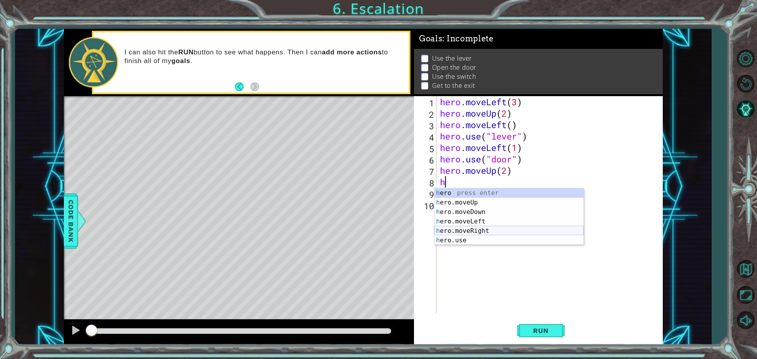
click at [489, 229] on div "h ero press enter h ero.moveUp press enter h ero.moveDown press enter h ero.mov…" at bounding box center [508, 226] width 149 height 76
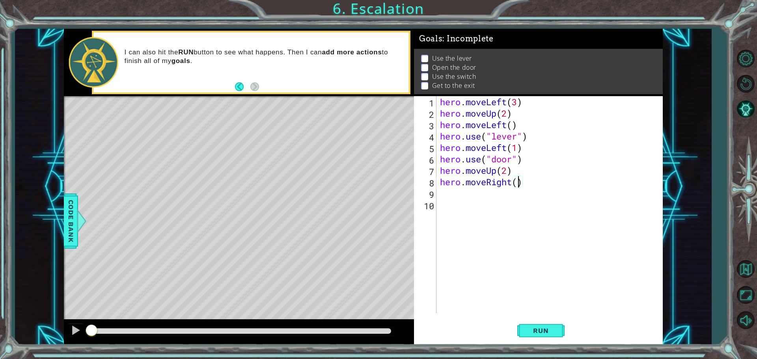
type textarea "hero.moveRight(2)"
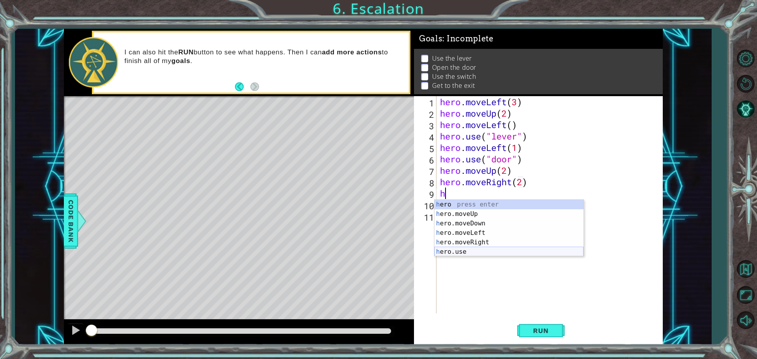
click at [448, 254] on div "h ero press enter h ero.moveUp press enter h ero.moveDown press enter h ero.mov…" at bounding box center [508, 238] width 149 height 76
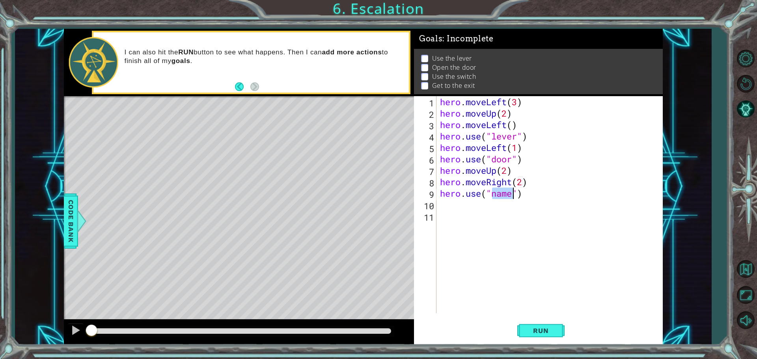
click at [507, 197] on div "hero . moveLeft ( 3 ) hero . moveUp ( 2 ) hero . moveLeft ( ) hero . use ( "lev…" at bounding box center [549, 204] width 222 height 217
click at [506, 195] on div "hero . moveLeft ( 3 ) hero . moveUp ( 2 ) hero . moveLeft ( ) hero . use ( "lev…" at bounding box center [551, 216] width 226 height 240
click at [505, 195] on div "hero . moveLeft ( 3 ) hero . moveUp ( 2 ) hero . moveLeft ( ) hero . use ( "lev…" at bounding box center [551, 216] width 226 height 240
type textarea "hero.use("switch")"
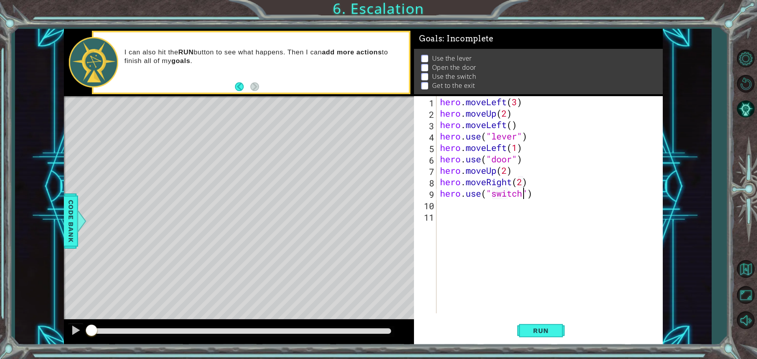
click at [552, 200] on div "hero . moveLeft ( 3 ) hero . moveUp ( 2 ) hero . moveLeft ( ) hero . use ( "lev…" at bounding box center [551, 216] width 226 height 240
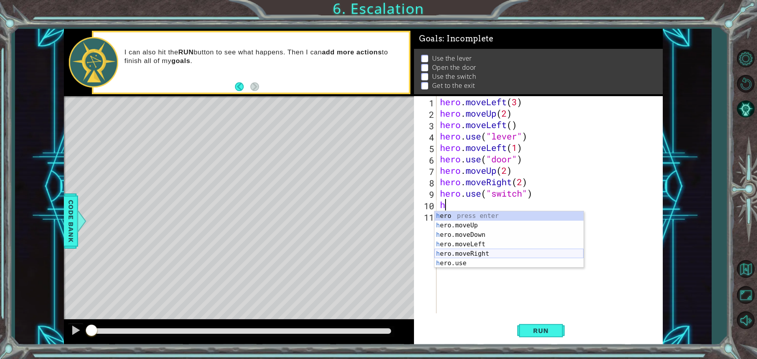
click at [486, 252] on div "h ero press enter h ero.moveUp press enter h ero.moveDown press enter h ero.mov…" at bounding box center [508, 249] width 149 height 76
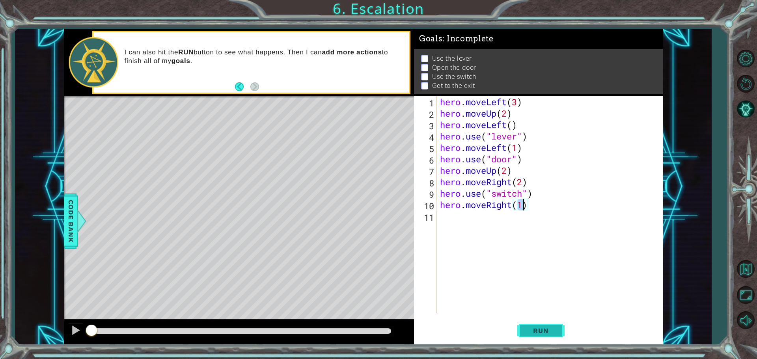
type textarea "hero.moveRight(1)"
click at [545, 332] on span "Run" at bounding box center [540, 331] width 31 height 8
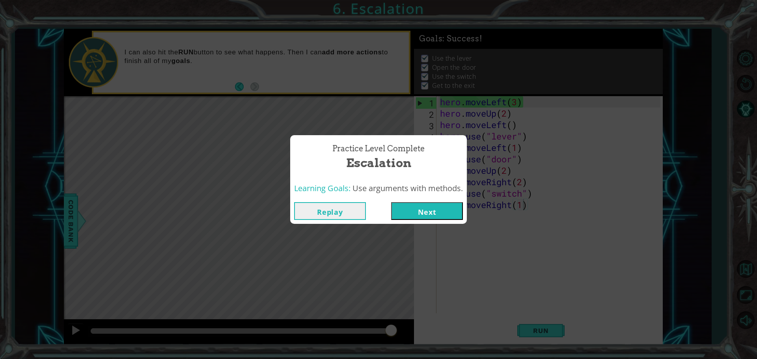
click at [415, 211] on button "Next" at bounding box center [427, 211] width 72 height 18
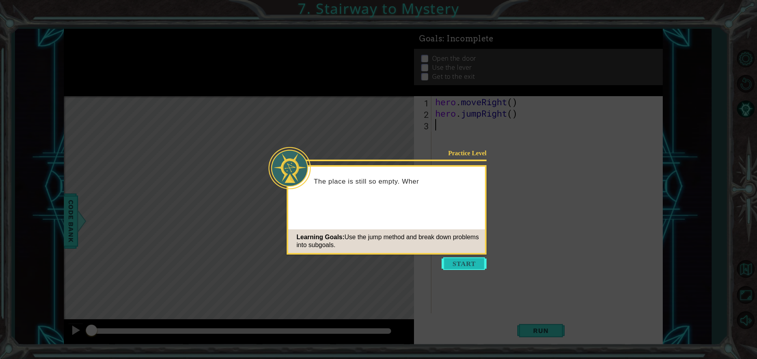
click at [480, 261] on button "Start" at bounding box center [464, 263] width 45 height 13
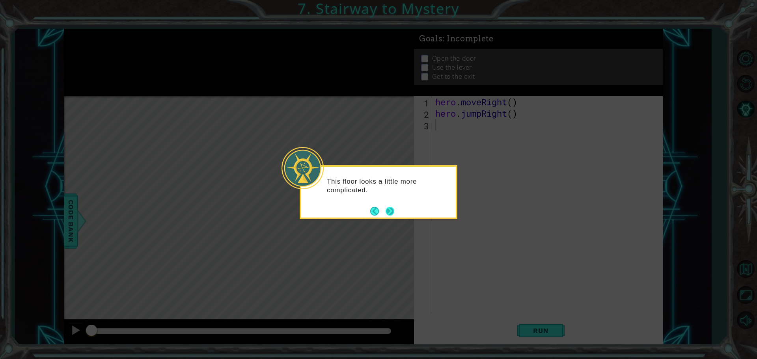
click at [386, 209] on button "Next" at bounding box center [390, 211] width 9 height 9
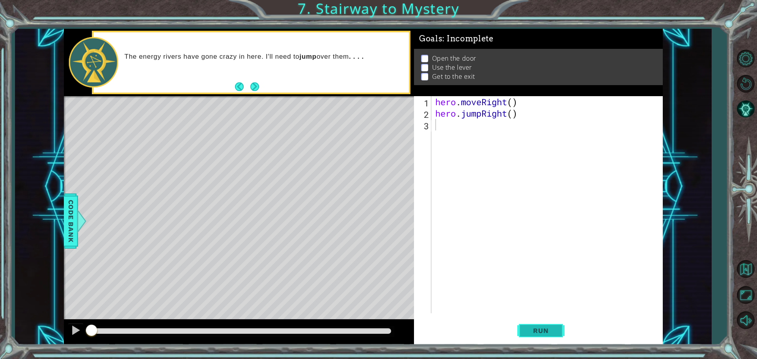
click at [561, 334] on button "Run" at bounding box center [540, 330] width 47 height 25
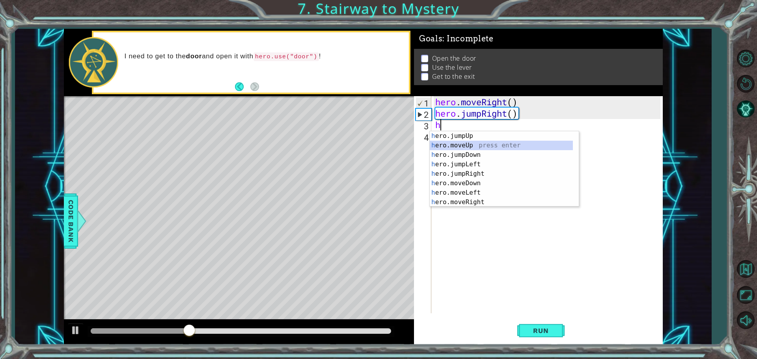
click at [458, 143] on div "h ero.jumpUp press enter h ero.moveUp press enter h ero.jumpDown press enter h …" at bounding box center [501, 178] width 143 height 95
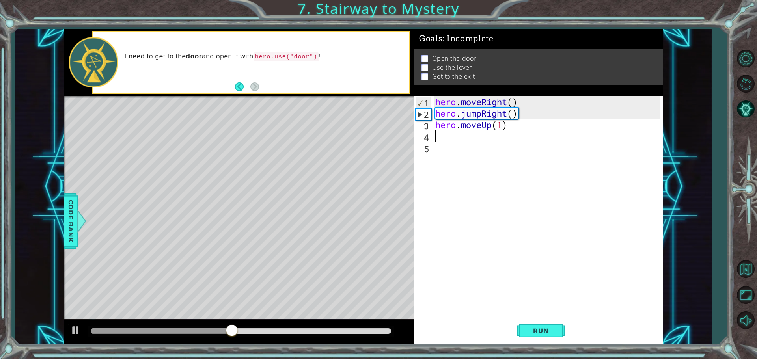
type textarea "hero.moveUp(1)h"
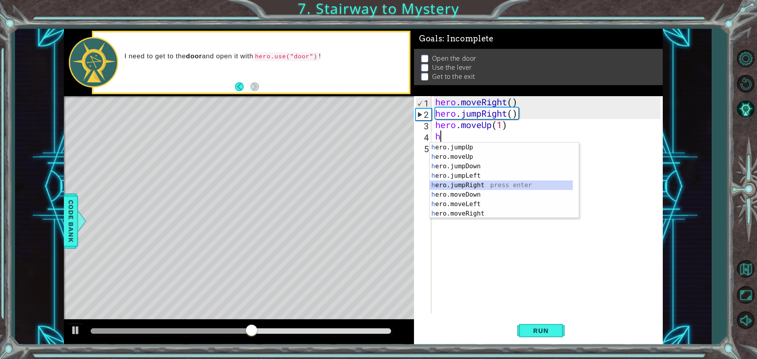
click at [483, 182] on div "h ero.jumpUp press enter h ero.moveUp press enter h ero.jumpDown press enter h …" at bounding box center [501, 190] width 143 height 95
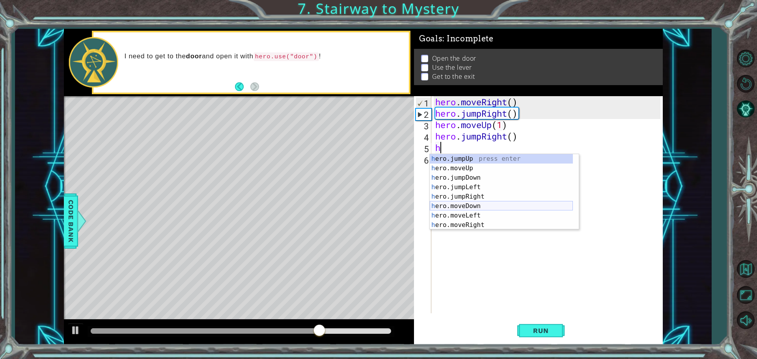
scroll to position [9, 0]
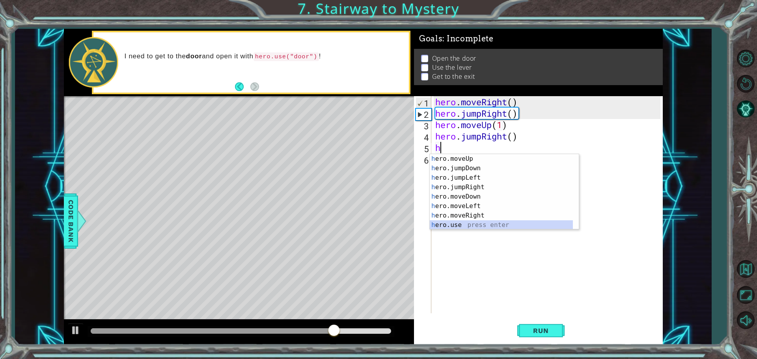
click at [467, 224] on div "h ero.moveUp press enter h ero.jumpDown press enter h ero.jumpLeft press enter …" at bounding box center [501, 201] width 143 height 95
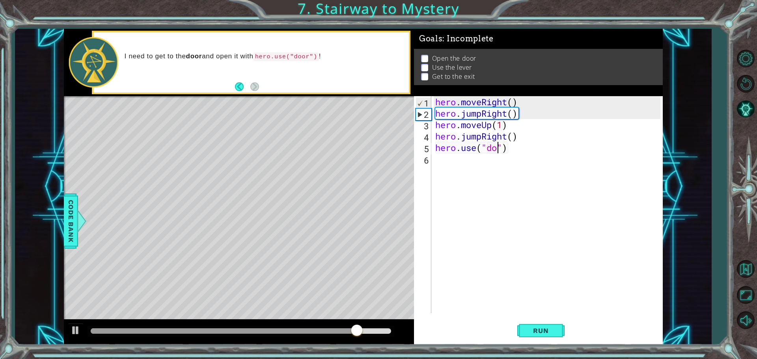
type textarea "hero.use("door")"
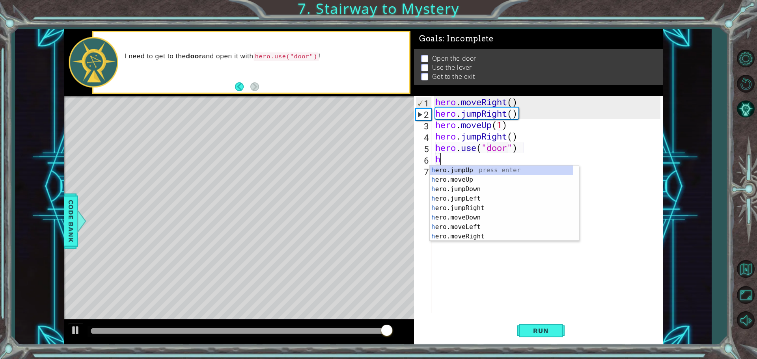
scroll to position [0, 0]
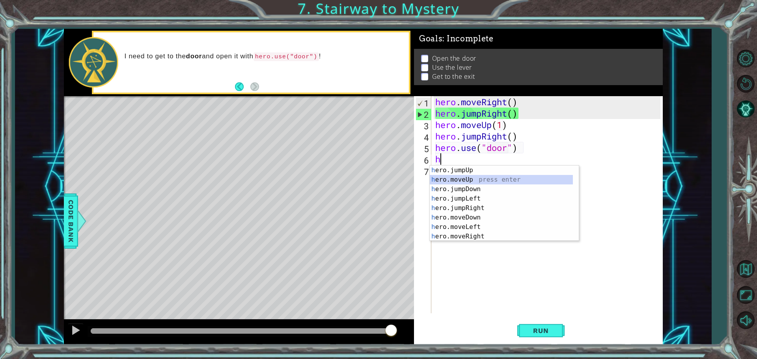
click at [463, 180] on div "h ero.jumpUp press enter h ero.moveUp press enter h ero.jumpDown press enter h …" at bounding box center [501, 213] width 143 height 95
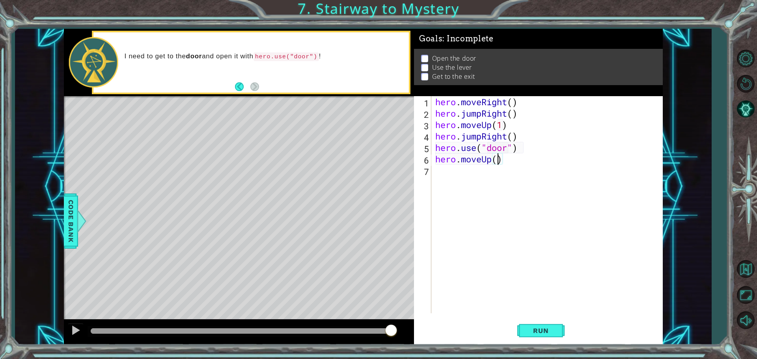
type textarea "hero.moveUp(2)"
type textarea "h"
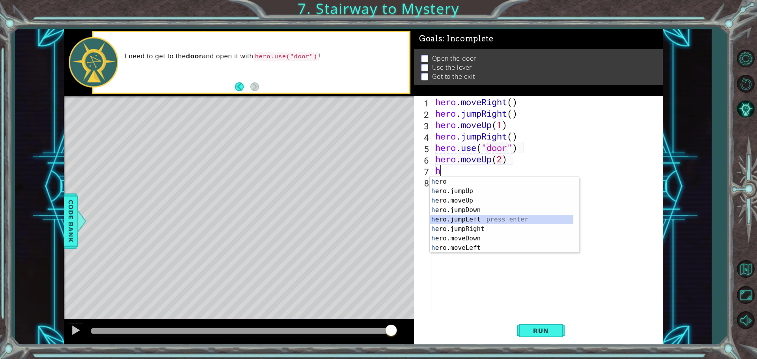
click at [471, 222] on div "h ero press enter h ero.jumpUp press enter h ero.moveUp press enter h ero.jumpD…" at bounding box center [501, 224] width 143 height 95
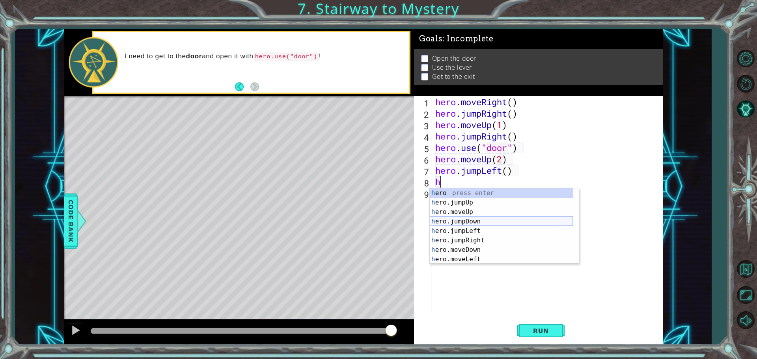
scroll to position [19, 0]
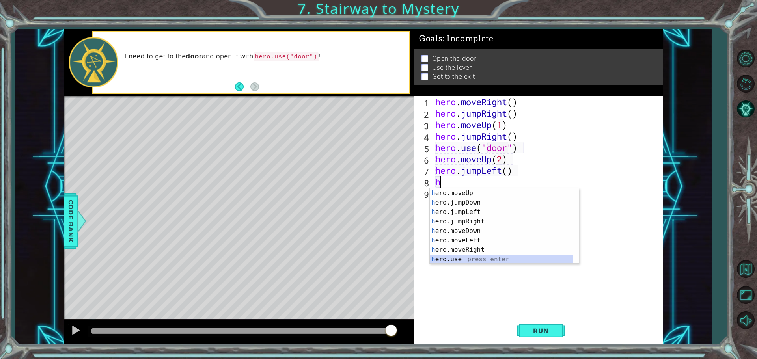
click at [454, 262] on div "h ero.moveUp press enter h ero.jumpDown press enter h ero.jumpLeft press enter …" at bounding box center [501, 235] width 143 height 95
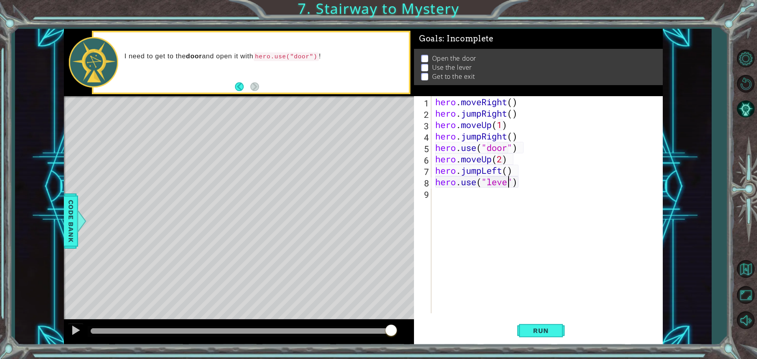
type textarea "hero.use("lever")"
type textarea "h"
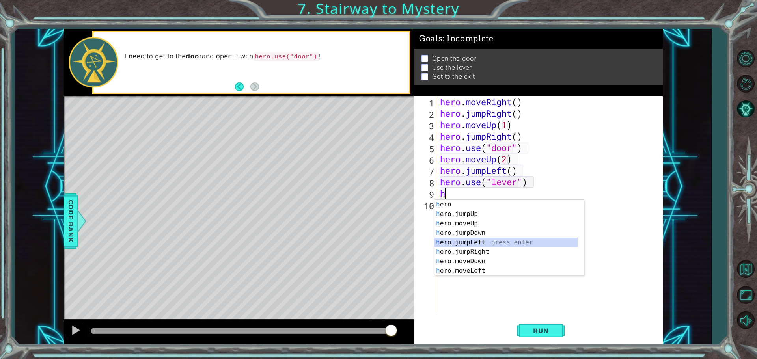
click at [486, 242] on div "h ero press enter h ero.jumpUp press enter h ero.moveUp press enter h ero.jumpD…" at bounding box center [505, 247] width 143 height 95
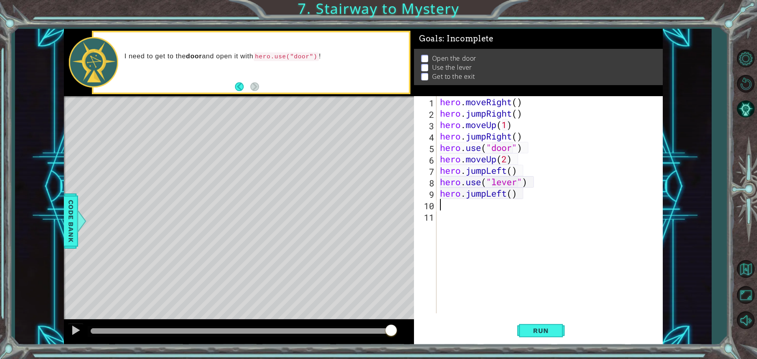
click at [512, 193] on div "hero . moveRight ( ) hero . jumpRight ( ) hero . moveUp ( 1 ) hero . jumpRight …" at bounding box center [551, 216] width 226 height 240
type textarea "hero.jumpLeft(2)"
click at [528, 199] on div "hero . moveRight ( ) hero . jumpRight ( ) hero . moveUp ( 1 ) hero . jumpRight …" at bounding box center [551, 216] width 226 height 240
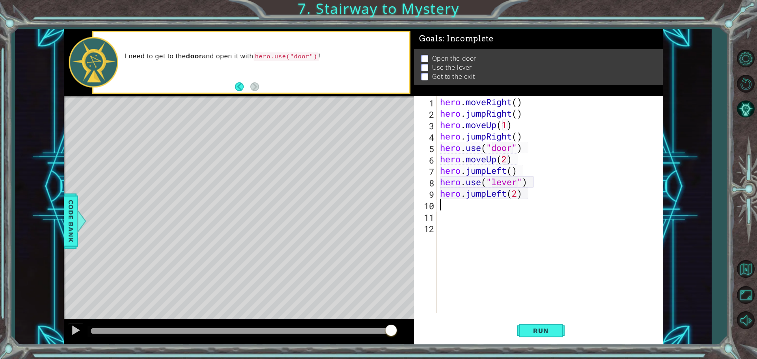
type textarea "h"
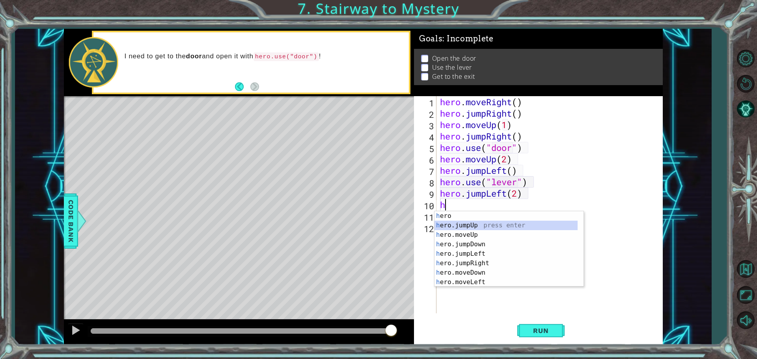
click at [514, 226] on div "h ero press enter h ero.jumpUp press enter h ero.moveUp press enter h ero.jumpD…" at bounding box center [505, 258] width 143 height 95
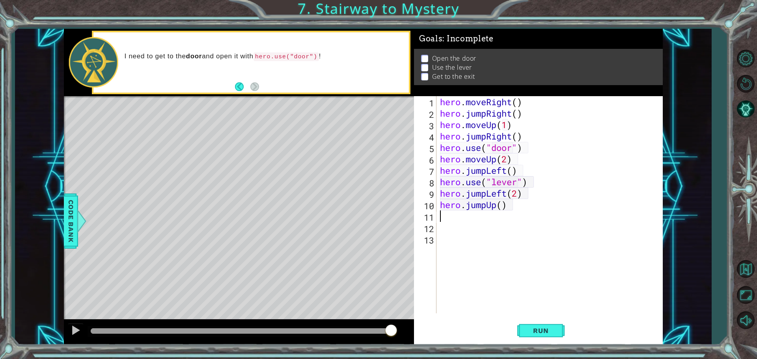
click at [502, 207] on div "hero . moveRight ( ) hero . jumpRight ( ) hero . moveUp ( 1 ) hero . jumpRight …" at bounding box center [551, 216] width 226 height 240
type textarea "hero.jumpUp(1)"
type textarea "h"
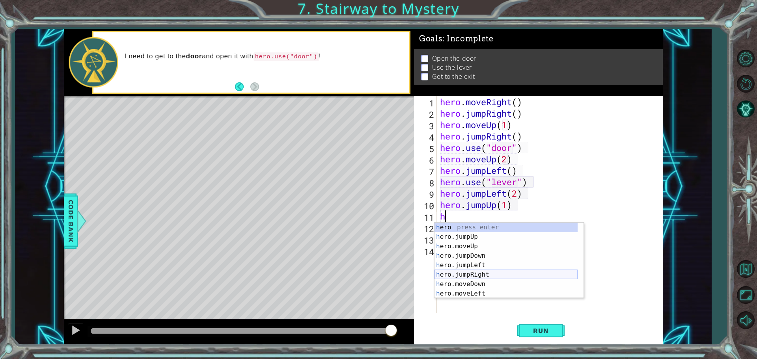
click at [486, 272] on div "h ero press enter h ero.jumpUp press enter h ero.moveUp press enter h ero.jumpD…" at bounding box center [505, 270] width 143 height 95
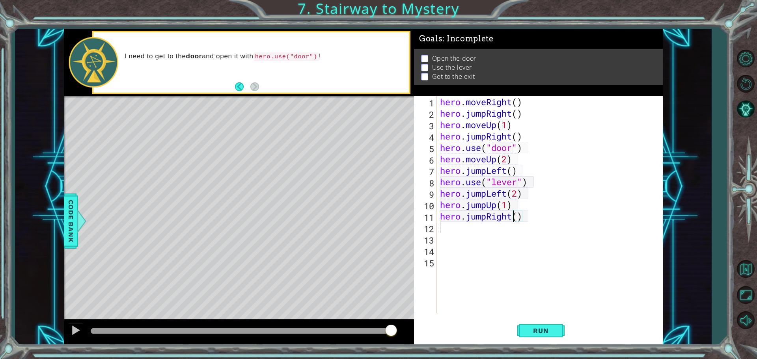
click at [515, 214] on div "hero . moveRight ( ) hero . jumpRight ( ) hero . moveUp ( 1 ) hero . jumpRight …" at bounding box center [551, 216] width 226 height 240
click at [518, 215] on div "hero . moveRight ( ) hero . jumpRight ( ) hero . moveUp ( 1 ) hero . jumpRight …" at bounding box center [551, 216] width 226 height 240
type textarea "hero.jumpRight(2)"
click at [543, 332] on span "Run" at bounding box center [540, 331] width 31 height 8
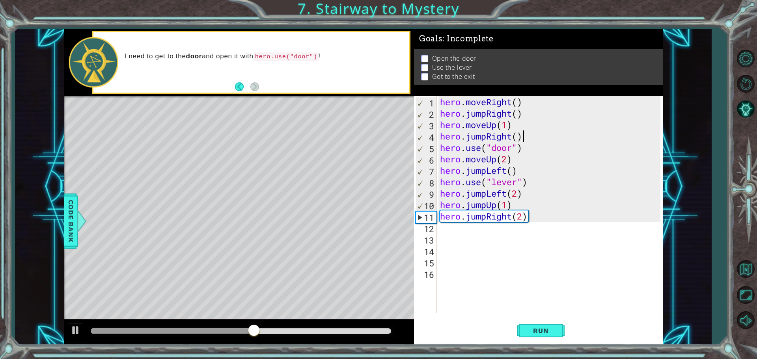
click at [527, 136] on div "hero . moveRight ( ) hero . jumpRight ( ) hero . moveUp ( 1 ) hero . jumpRight …" at bounding box center [551, 216] width 226 height 240
click at [484, 139] on div "hero . moveRight ( ) hero . jumpRight ( ) hero . moveUp ( 1 ) hero . jumpRight …" at bounding box center [551, 216] width 226 height 240
drag, startPoint x: 527, startPoint y: 134, endPoint x: 465, endPoint y: 137, distance: 62.0
click at [465, 137] on div "hero . moveRight ( ) hero . jumpRight ( ) hero . moveUp ( 1 ) hero . jumpRight …" at bounding box center [551, 216] width 226 height 240
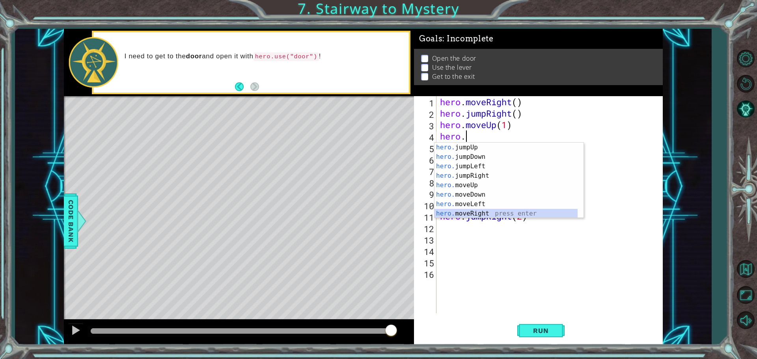
click at [479, 210] on div "hero. jumpUp press enter hero. jumpDown press enter hero. jumpLeft press enter …" at bounding box center [505, 190] width 143 height 95
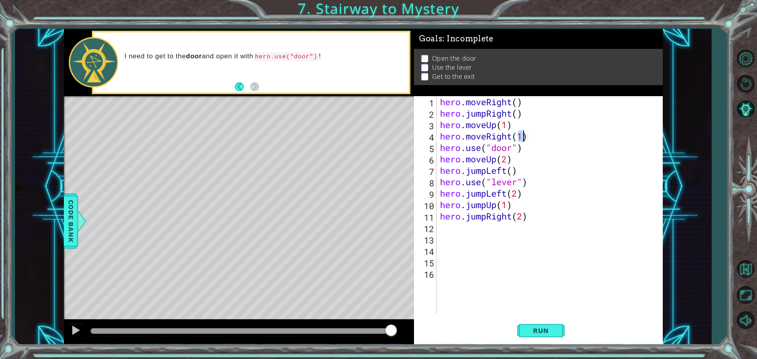
click at [484, 172] on div "hero . moveRight ( ) hero . jumpRight ( ) hero . moveUp ( 1 ) hero . moveRight …" at bounding box center [551, 216] width 226 height 240
click at [549, 327] on span "Run" at bounding box center [540, 331] width 31 height 8
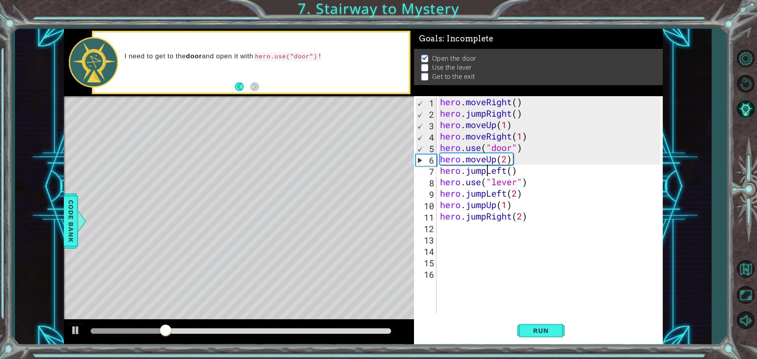
click at [417, 163] on div "6" at bounding box center [426, 160] width 20 height 11
type textarea "hero.moveUp(2)"
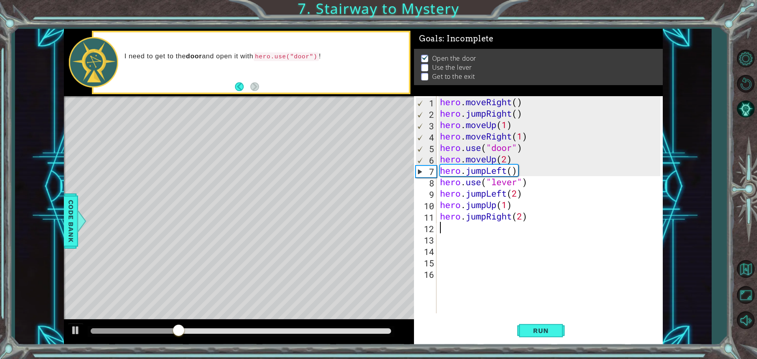
click at [562, 225] on div "hero . moveRight ( ) hero . jumpRight ( ) hero . moveUp ( 1 ) hero . moveRight …" at bounding box center [551, 216] width 226 height 240
click at [524, 194] on div "hero . moveRight ( ) hero . jumpRight ( ) hero . moveUp ( 1 ) hero . moveRight …" at bounding box center [551, 216] width 226 height 240
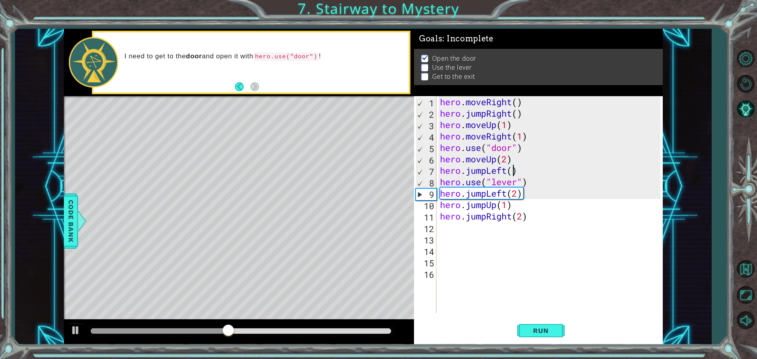
click at [513, 172] on div "hero . moveRight ( ) hero . jumpRight ( ) hero . moveUp ( 1 ) hero . moveRight …" at bounding box center [551, 216] width 226 height 240
click at [506, 172] on div "hero . moveRight ( ) hero . jumpRight ( ) hero . moveUp ( 1 ) hero . moveRight …" at bounding box center [551, 216] width 226 height 240
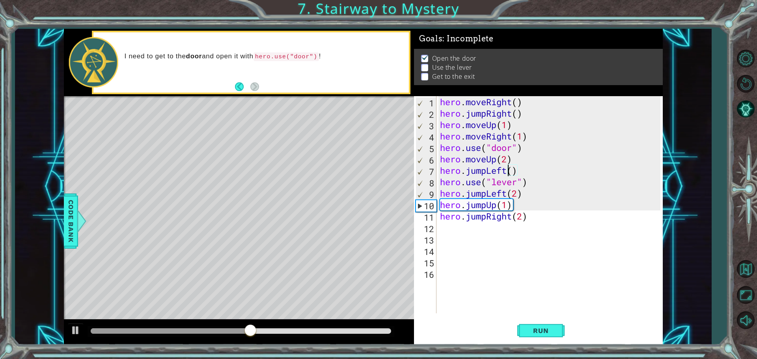
click at [475, 174] on div "hero . moveRight ( ) hero . jumpRight ( ) hero . moveUp ( 1 ) hero . moveRight …" at bounding box center [551, 216] width 226 height 240
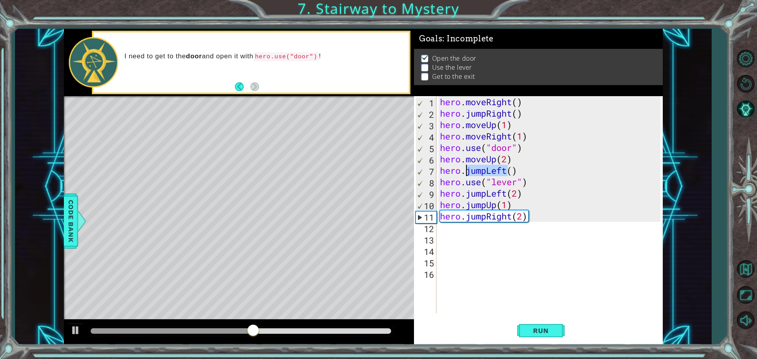
click at [476, 174] on div "hero . moveRight ( ) hero . jumpRight ( ) hero . moveUp ( 1 ) hero . moveRight …" at bounding box center [551, 216] width 226 height 240
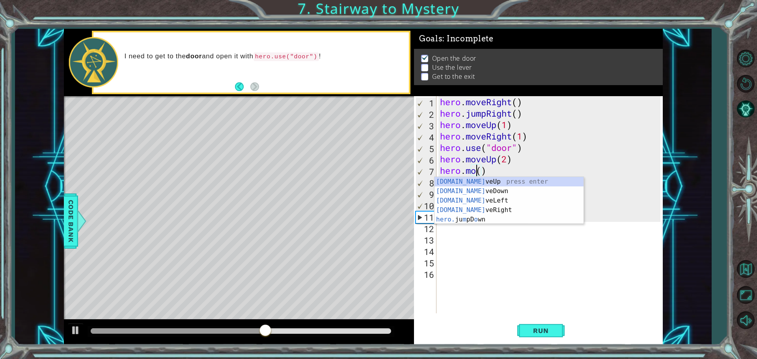
scroll to position [0, 2]
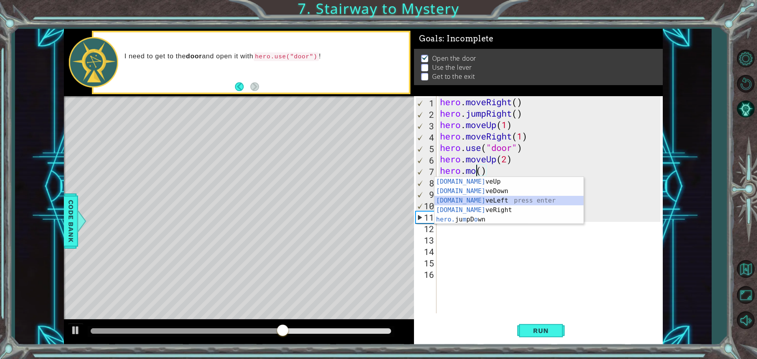
click at [484, 200] on div "[DOMAIN_NAME] veUp press enter [DOMAIN_NAME] veDown press enter [DOMAIN_NAME] v…" at bounding box center [508, 210] width 149 height 66
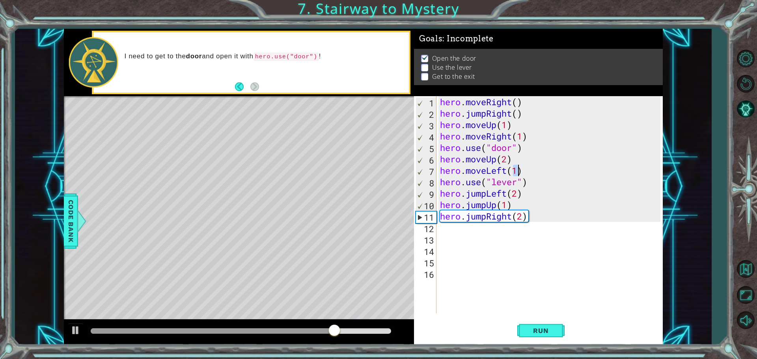
click at [481, 191] on div "hero . moveRight ( ) hero . jumpRight ( ) hero . moveUp ( 1 ) hero . moveRight …" at bounding box center [551, 216] width 226 height 240
click at [477, 193] on div "hero . moveRight ( ) hero . jumpRight ( ) hero . moveUp ( 1 ) hero . moveRight …" at bounding box center [549, 204] width 222 height 217
drag, startPoint x: 486, startPoint y: 194, endPoint x: 468, endPoint y: 197, distance: 18.4
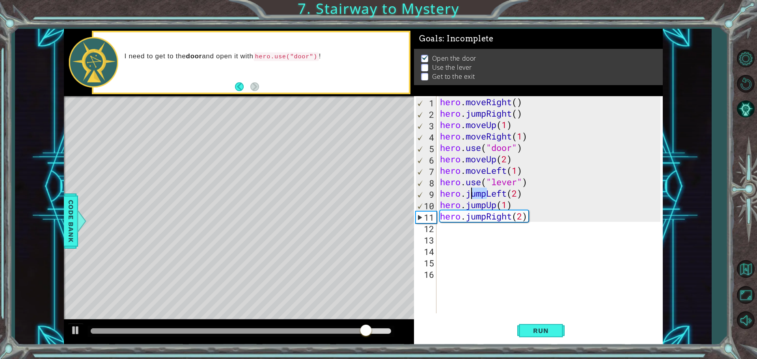
click at [468, 197] on div "hero . moveRight ( ) hero . jumpRight ( ) hero . moveUp ( 1 ) hero . moveRight …" at bounding box center [551, 216] width 226 height 240
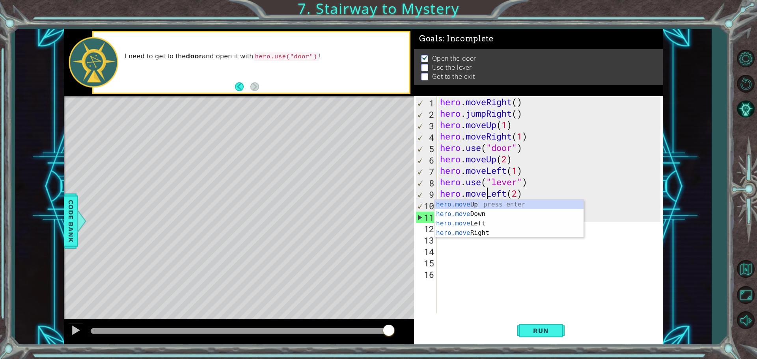
scroll to position [0, 2]
click at [494, 221] on div "hero.move Up press enter hero.move Down press enter hero.move Left press enter …" at bounding box center [508, 228] width 149 height 57
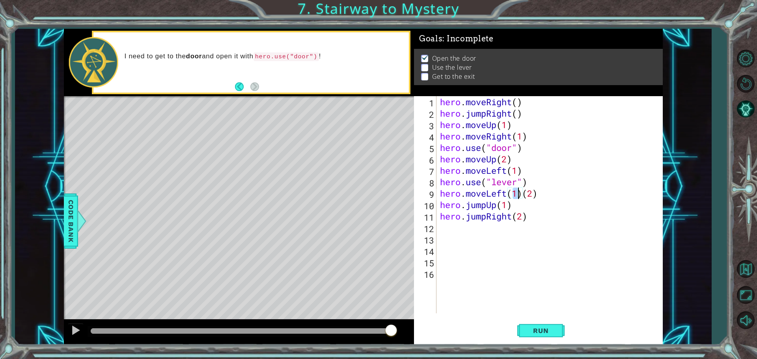
click at [537, 190] on div "hero . moveRight ( ) hero . jumpRight ( ) hero . moveUp ( 1 ) hero . moveRight …" at bounding box center [551, 216] width 226 height 240
click at [520, 192] on div "hero . moveRight ( ) hero . jumpRight ( ) hero . moveUp ( 1 ) hero . moveRight …" at bounding box center [551, 216] width 226 height 240
click at [523, 192] on div "hero . moveRight ( ) hero . jumpRight ( ) hero . moveUp ( 1 ) hero . moveRight …" at bounding box center [551, 216] width 226 height 240
click at [536, 330] on span "Run" at bounding box center [540, 331] width 31 height 8
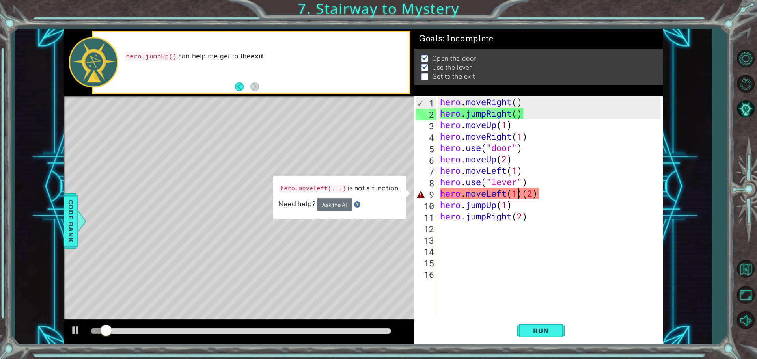
click at [520, 190] on div "hero . moveRight ( ) hero . jumpRight ( ) hero . moveUp ( 1 ) hero . moveRight …" at bounding box center [551, 216] width 226 height 240
click at [527, 191] on div "hero . moveRight ( ) hero . jumpRight ( ) hero . moveUp ( 1 ) hero . moveRight …" at bounding box center [551, 216] width 226 height 240
click at [524, 196] on div "hero . moveRight ( ) hero . jumpRight ( ) hero . moveUp ( 1 ) hero . moveRight …" at bounding box center [551, 216] width 226 height 240
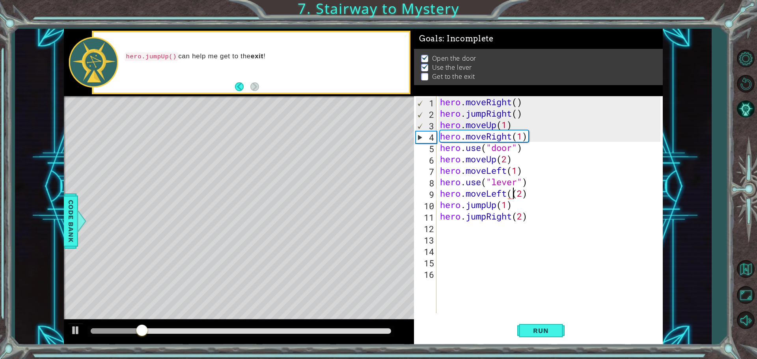
type textarea "hero.moveLeft(2)"
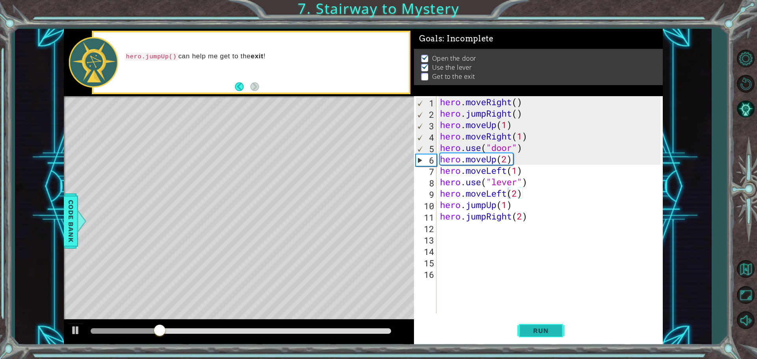
click at [537, 330] on span "Run" at bounding box center [540, 331] width 31 height 8
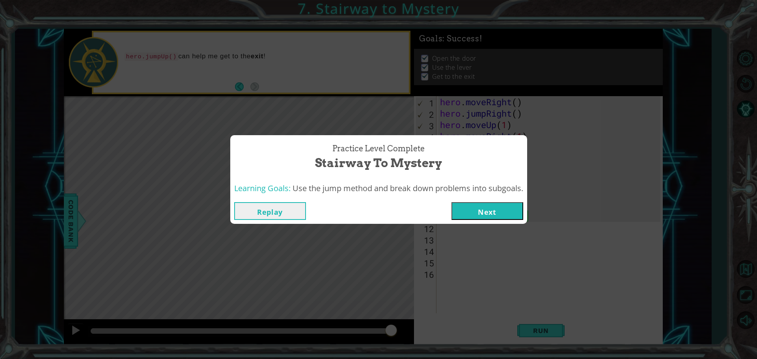
click at [500, 216] on button "Next" at bounding box center [487, 211] width 72 height 18
